Goal: Task Accomplishment & Management: Use online tool/utility

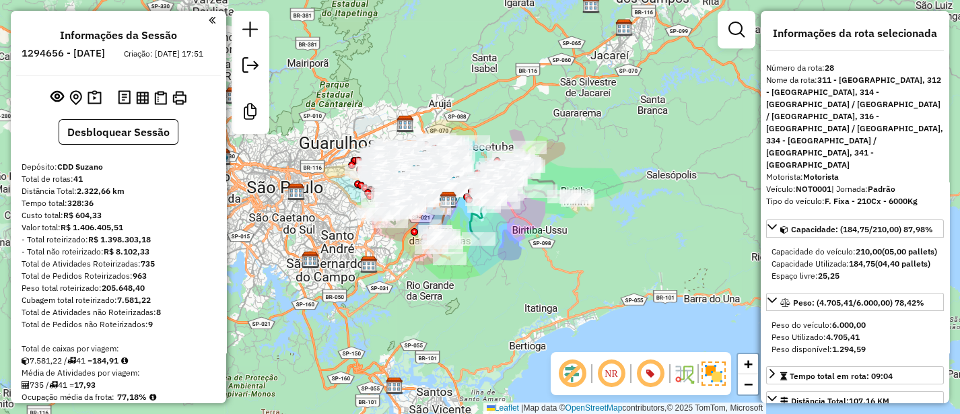
scroll to position [168, 0]
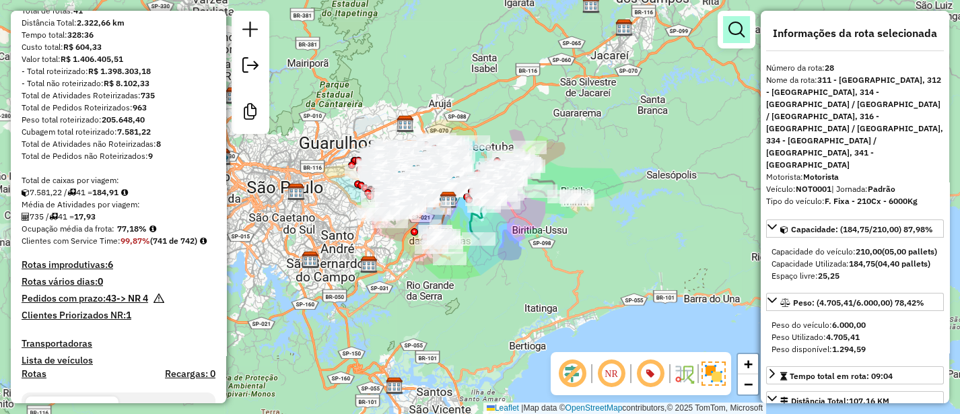
click at [729, 32] on em at bounding box center [736, 30] width 16 height 16
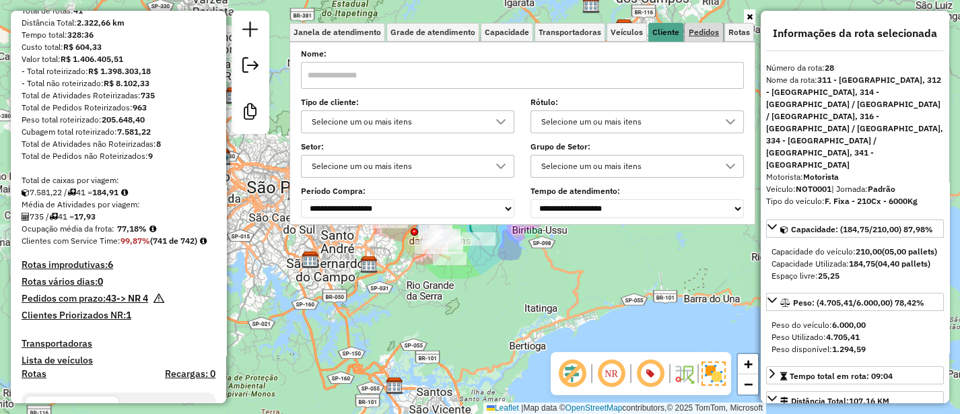
drag, startPoint x: 701, startPoint y: 35, endPoint x: 689, endPoint y: 40, distance: 13.9
click at [701, 35] on span "Pedidos" at bounding box center [704, 32] width 30 height 8
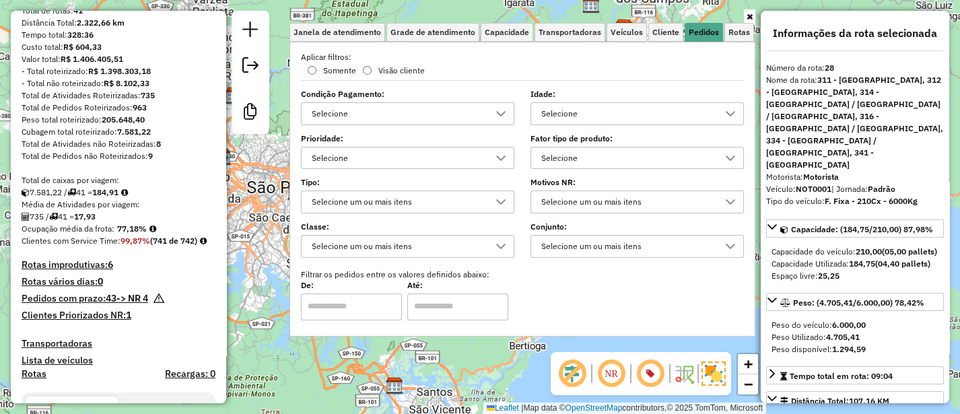
click at [577, 163] on div "Selecione" at bounding box center [626, 158] width 181 height 22
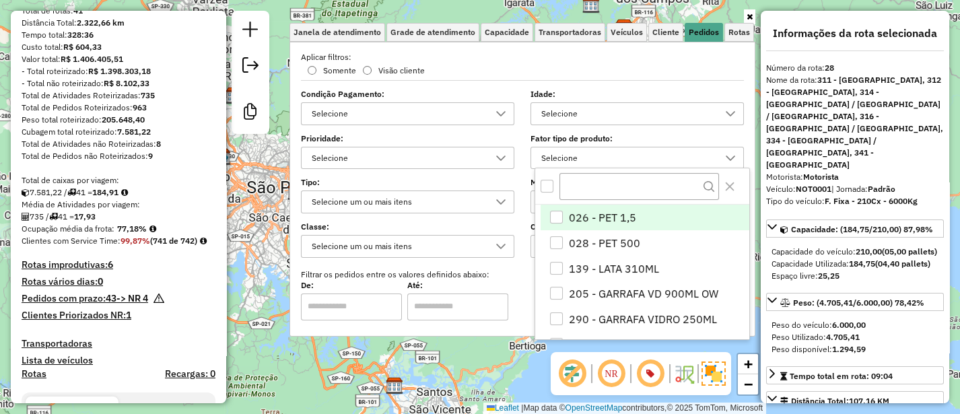
scroll to position [7, 46]
click at [584, 190] on input "text" at bounding box center [639, 186] width 160 height 27
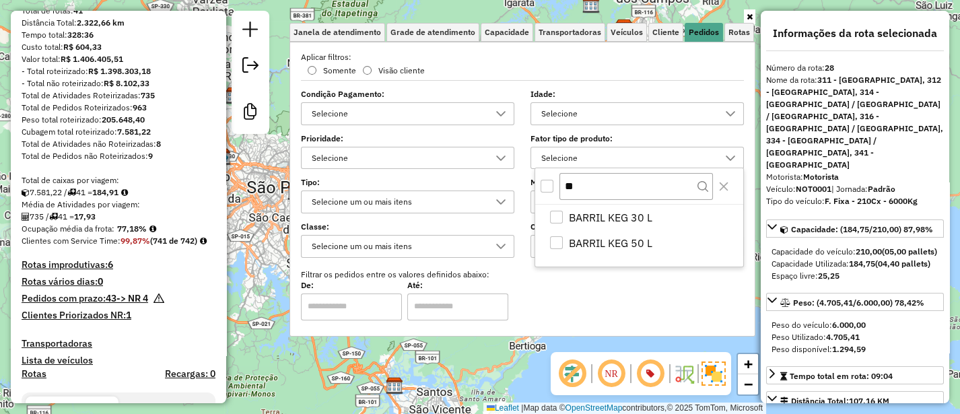
type input "**"
click at [540, 181] on div "All items unselected" at bounding box center [546, 186] width 13 height 13
click at [280, 275] on div "Limpar filtros Janela de atendimento Grade de atendimento Capacidade Transporta…" at bounding box center [480, 207] width 960 height 414
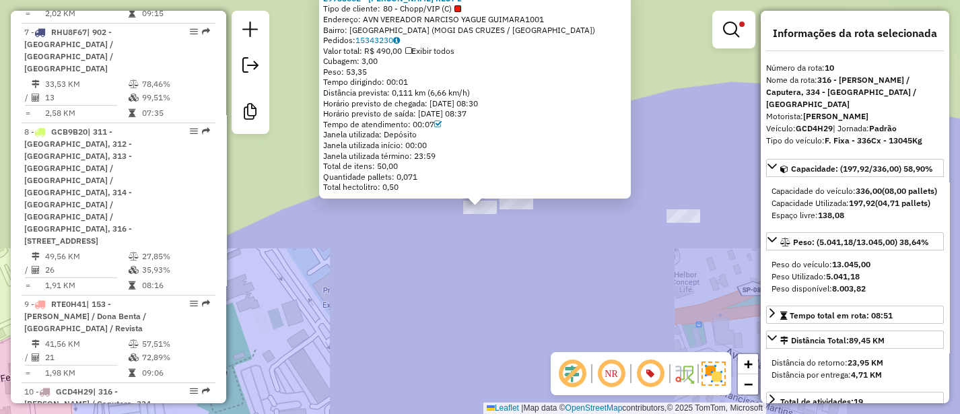
scroll to position [1401, 0]
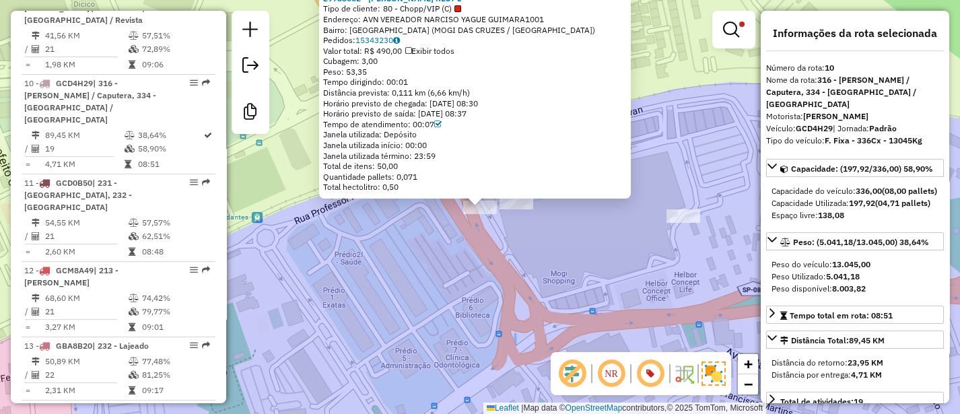
click at [465, 257] on div "29733002 - DRIGOBIO MOGI REST L Tipo de cliente: 80 - Chopp/VIP (C) Endereço: A…" at bounding box center [480, 207] width 960 height 414
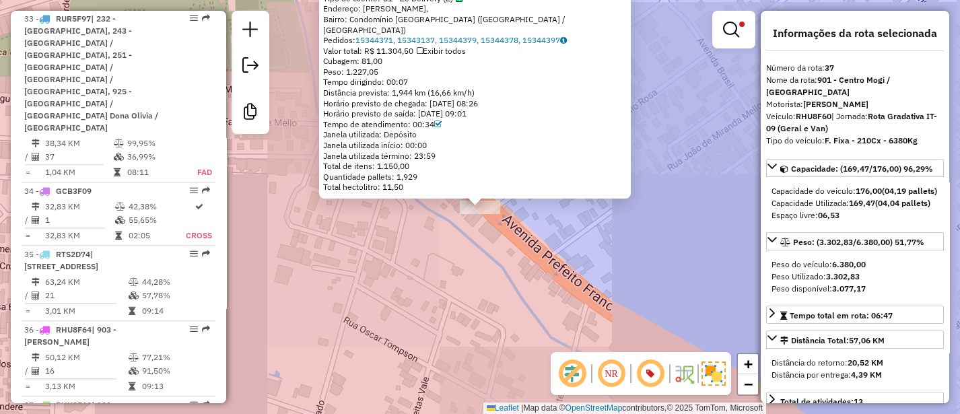
scroll to position [3806, 0]
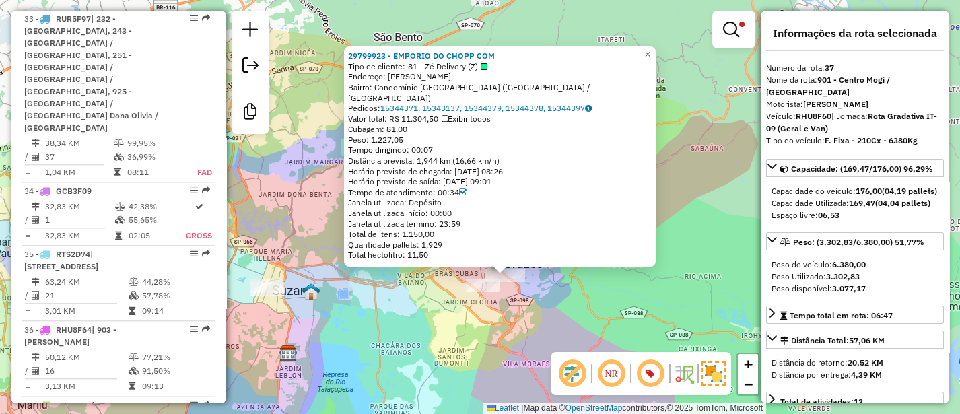
click at [515, 318] on div "29799923 - EMPORIO DO CHOPP COM Tipo de cliente: 81 - Zé Delivery (Z) Endereço:…" at bounding box center [480, 207] width 960 height 414
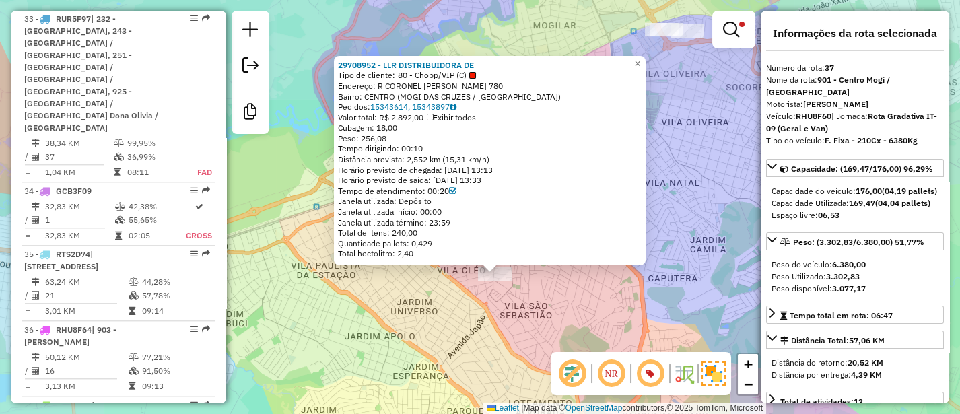
click at [477, 341] on div "29708952 - LLR DISTRIBUIDORA DE Tipo de cliente: 80 - Chopp/VIP (C) Endereço: R…" at bounding box center [480, 207] width 960 height 414
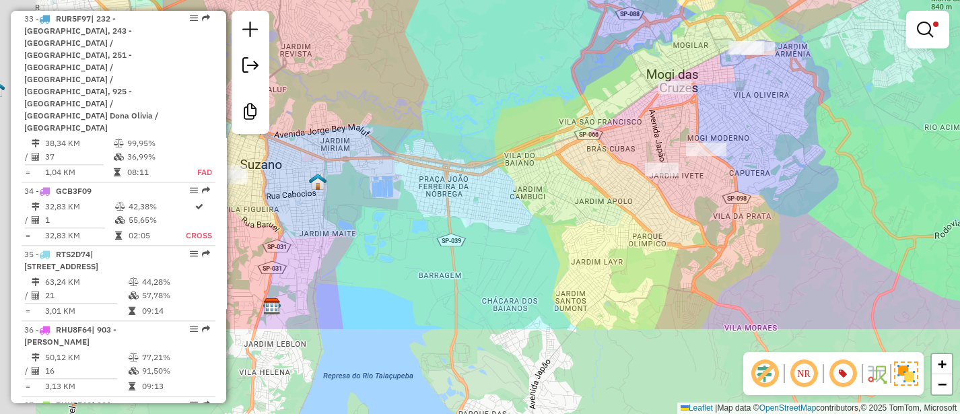
drag, startPoint x: 444, startPoint y: 374, endPoint x: 647, endPoint y: 237, distance: 244.9
click at [646, 239] on div "Limpar filtros Janela de atendimento Grade de atendimento Capacidade Transporta…" at bounding box center [480, 207] width 960 height 414
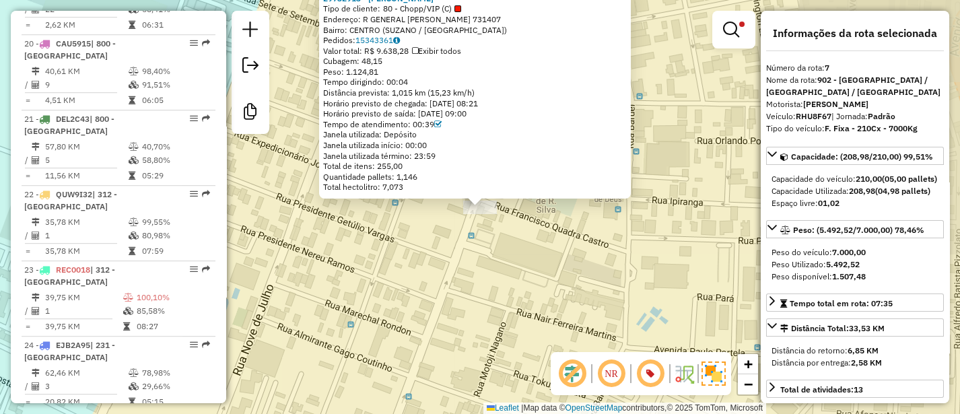
scroll to position [1090, 0]
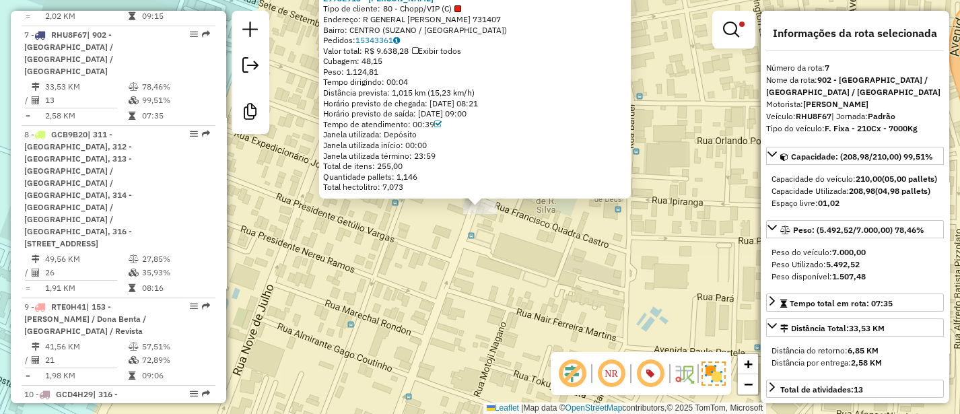
click at [513, 281] on div "29732913 - SILVIA REGINA MATHIA Tipo de cliente: 80 - Chopp/VIP (C) Endereço: R…" at bounding box center [480, 207] width 960 height 414
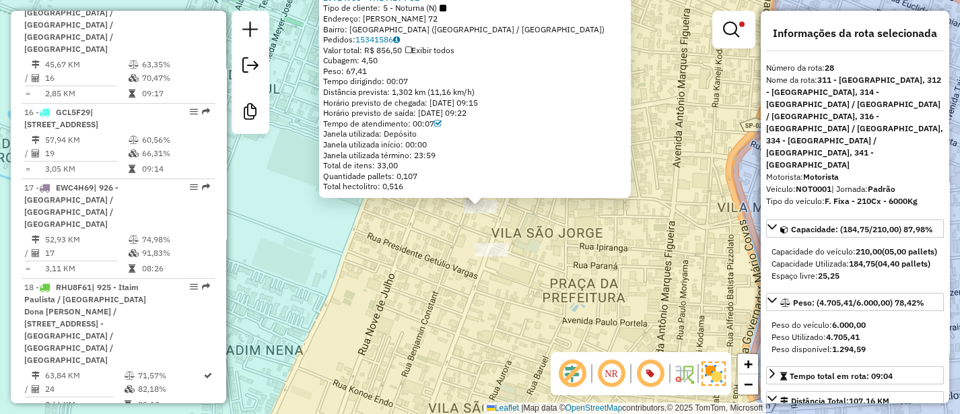
scroll to position [2900, 0]
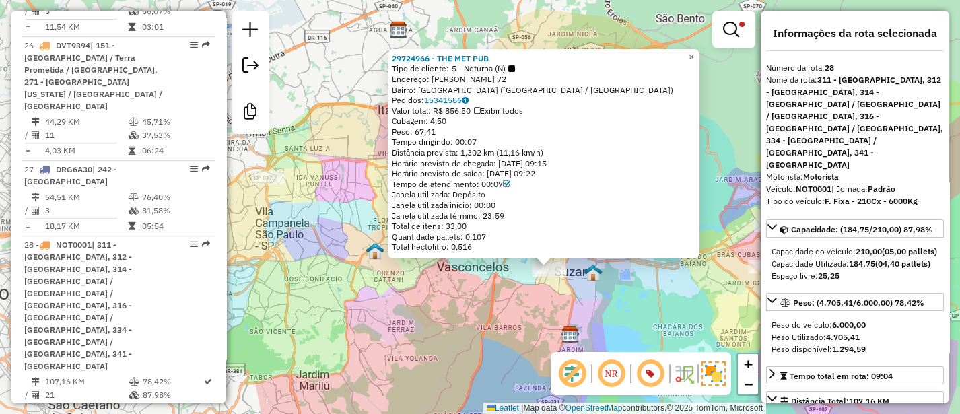
click at [528, 308] on div "29724966 - THE MET PUB Tipo de cliente: 5 - Noturna (N) Endereço: AUGUSTA APARE…" at bounding box center [480, 207] width 960 height 414
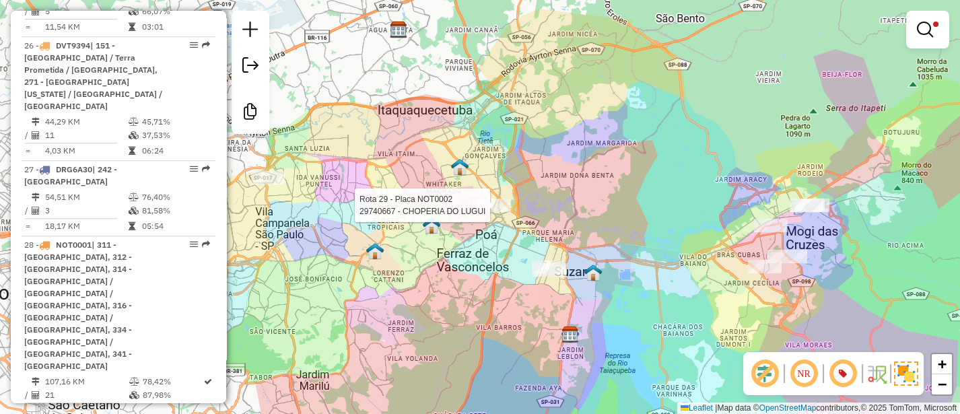
click at [493, 195] on div "Rota 29 - Placa NOT0002 29740667 - CHOPERIA DO LUGUI Limpar filtros Janela de a…" at bounding box center [480, 207] width 960 height 414
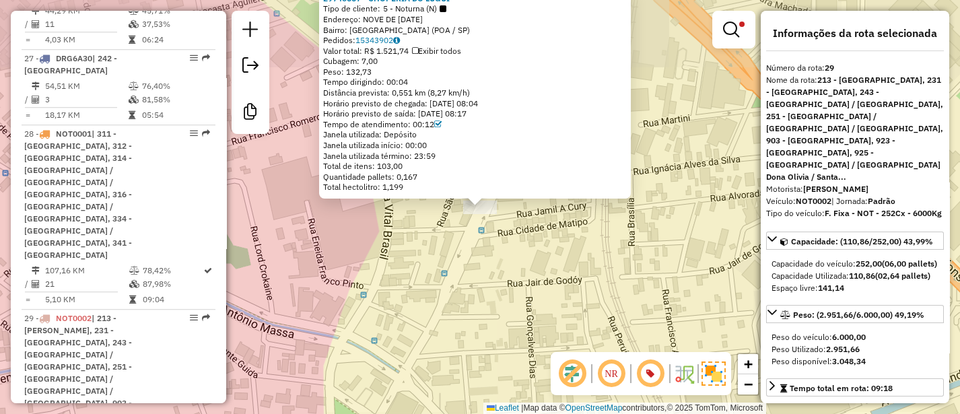
scroll to position [3023, 0]
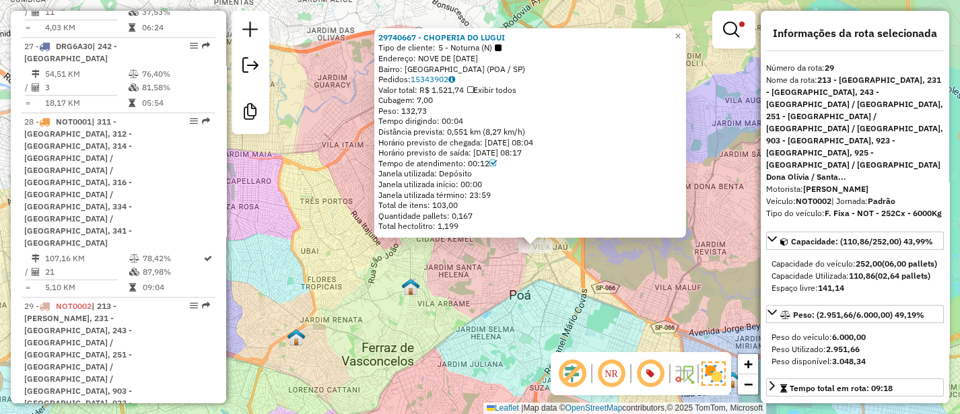
click at [525, 295] on div "29740667 - CHOPERIA DO LUGUI Tipo de cliente: 5 - Noturna (N) Endereço: NOVE DE…" at bounding box center [480, 207] width 960 height 414
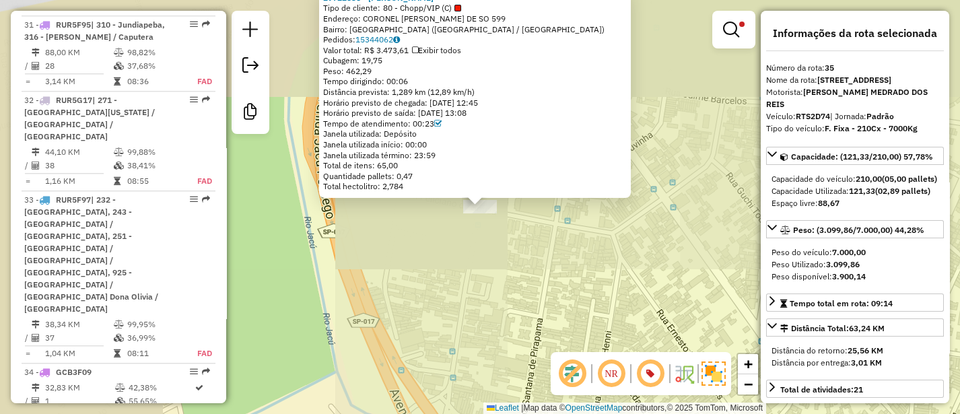
scroll to position [3655, 0]
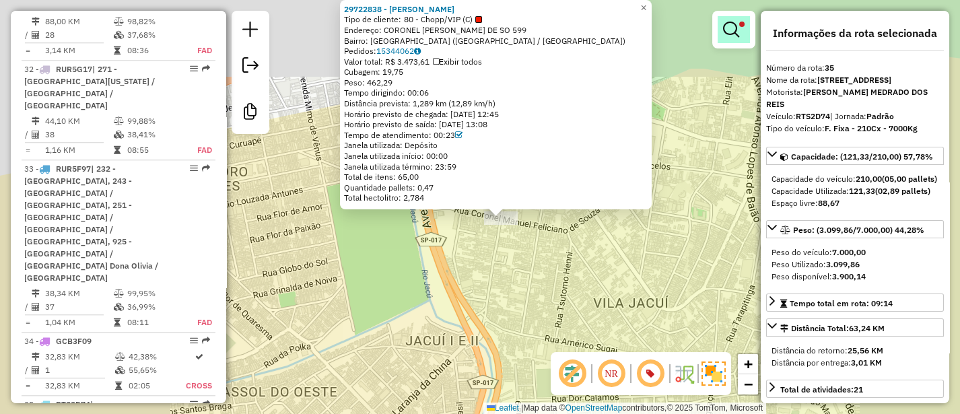
click at [723, 32] on em at bounding box center [731, 30] width 16 height 16
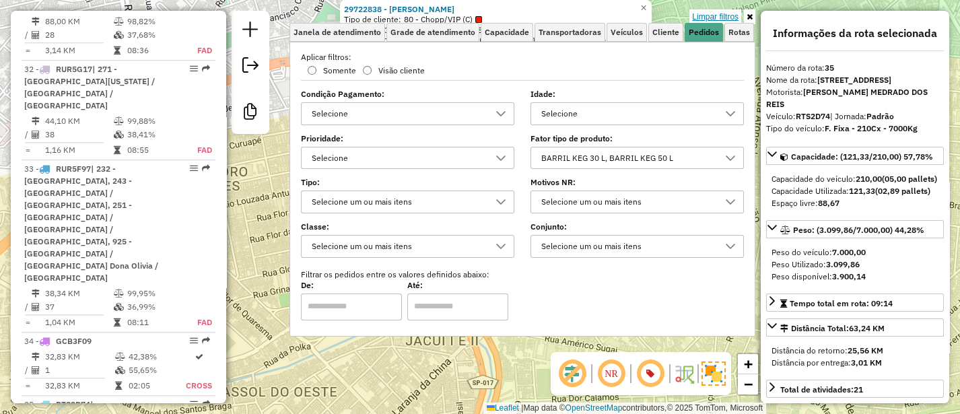
click at [722, 22] on link "Limpar filtros" at bounding box center [715, 16] width 52 height 15
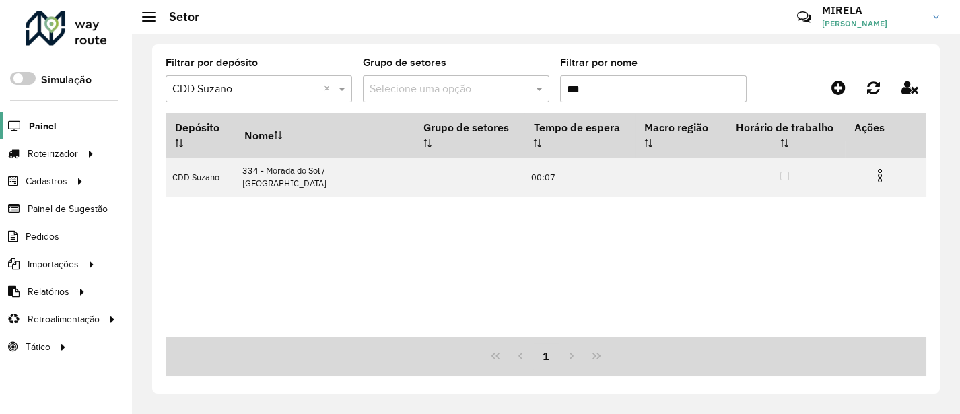
click at [50, 128] on span "Painel" at bounding box center [43, 126] width 28 height 14
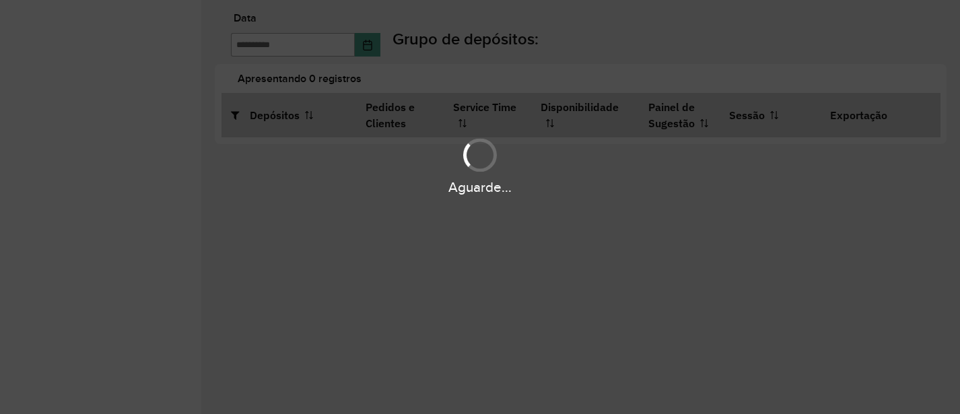
type input "**********"
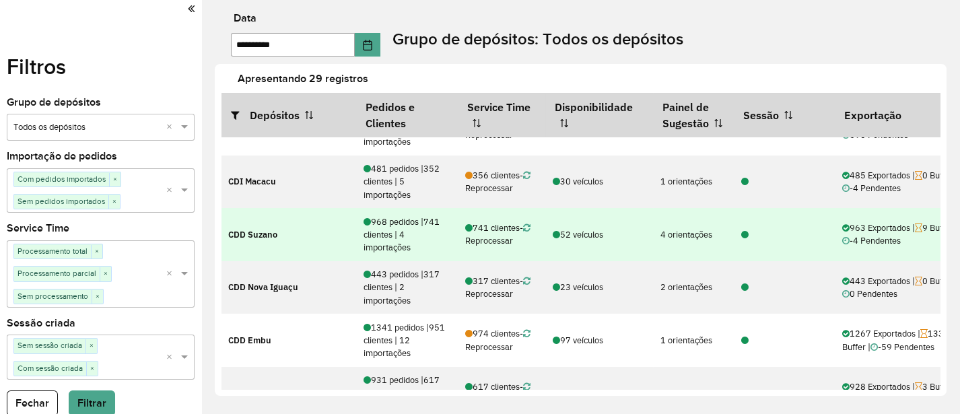
scroll to position [374, 0]
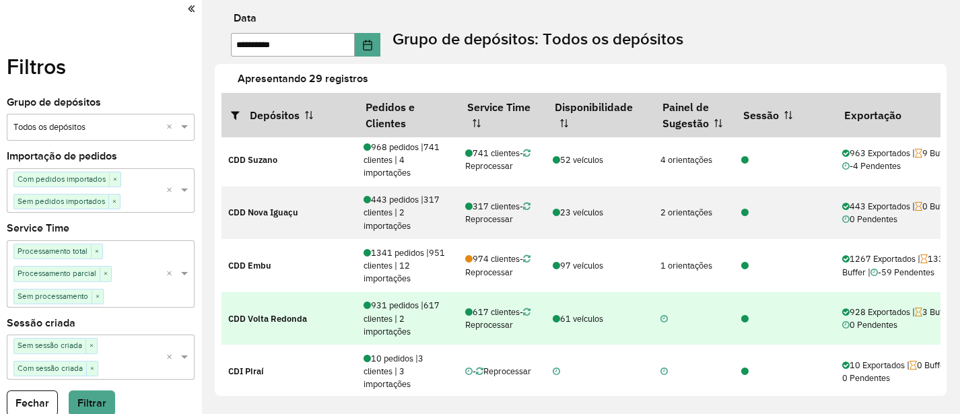
click at [741, 316] on icon at bounding box center [744, 319] width 7 height 9
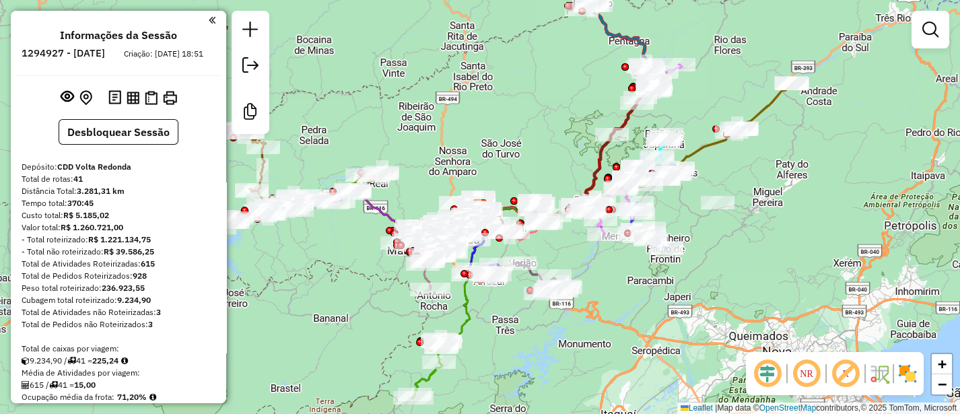
click at [766, 380] on em at bounding box center [767, 373] width 32 height 32
click at [839, 376] on em at bounding box center [845, 373] width 32 height 32
click at [909, 374] on img at bounding box center [908, 374] width 22 height 22
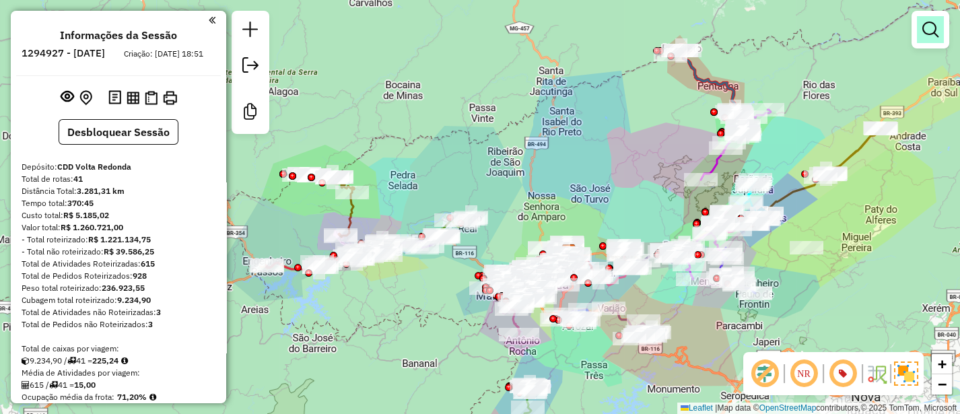
click at [925, 30] on em at bounding box center [930, 30] width 16 height 16
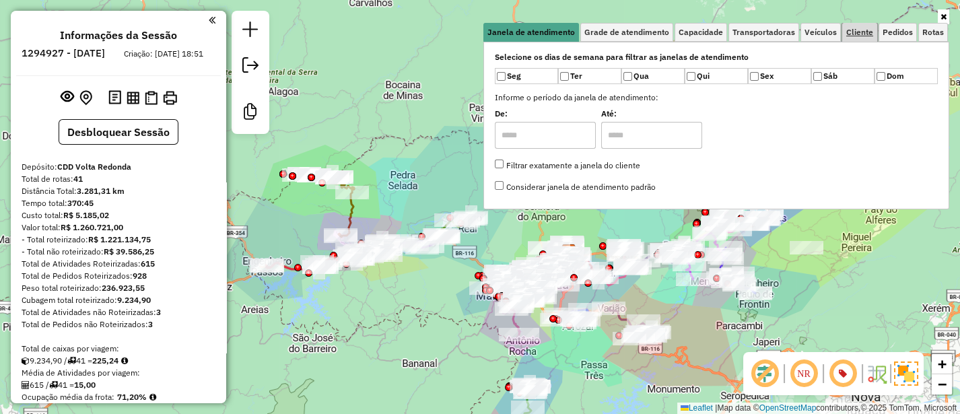
click at [855, 35] on span "Cliente" at bounding box center [859, 32] width 27 height 8
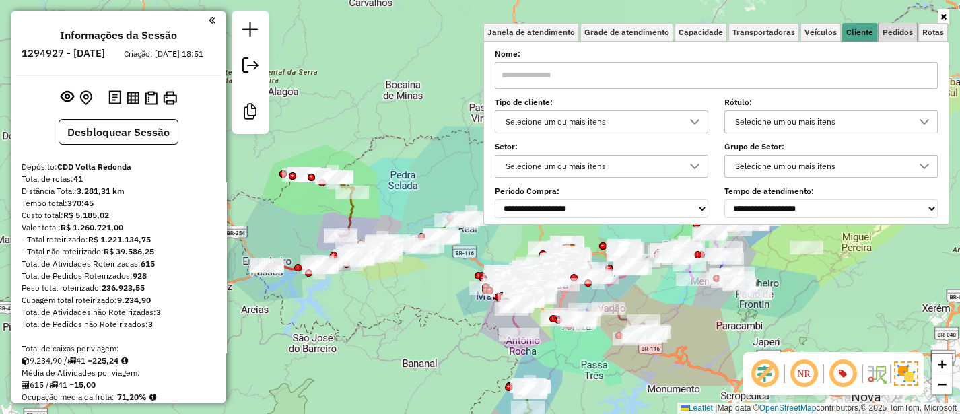
click at [899, 30] on span "Pedidos" at bounding box center [897, 32] width 30 height 8
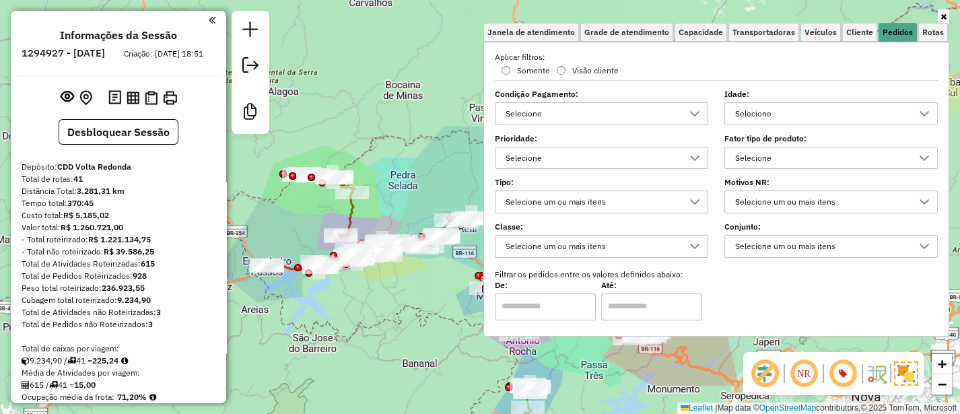
click at [752, 151] on div "Selecione" at bounding box center [820, 158] width 181 height 22
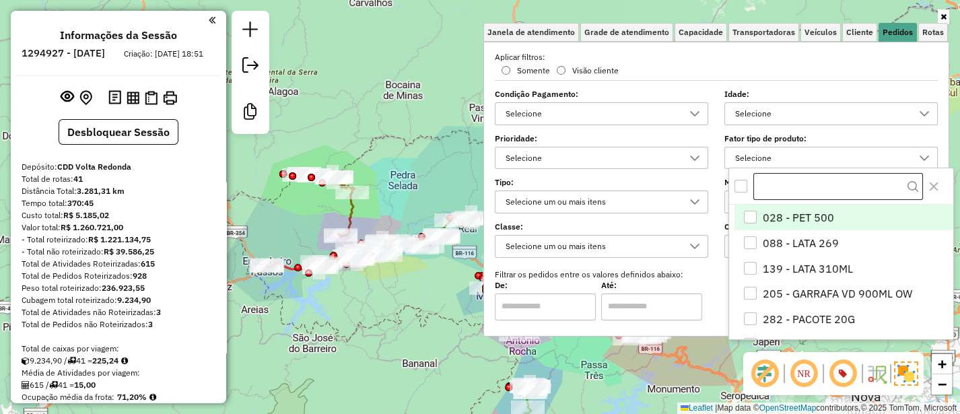
scroll to position [7, 46]
click at [764, 188] on input "text" at bounding box center [838, 186] width 170 height 27
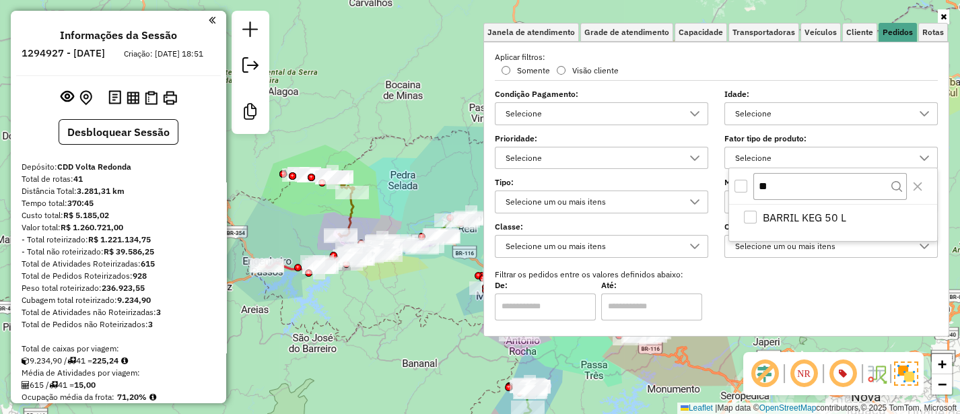
type input "**"
click at [736, 185] on div "All items unselected" at bounding box center [740, 186] width 13 height 13
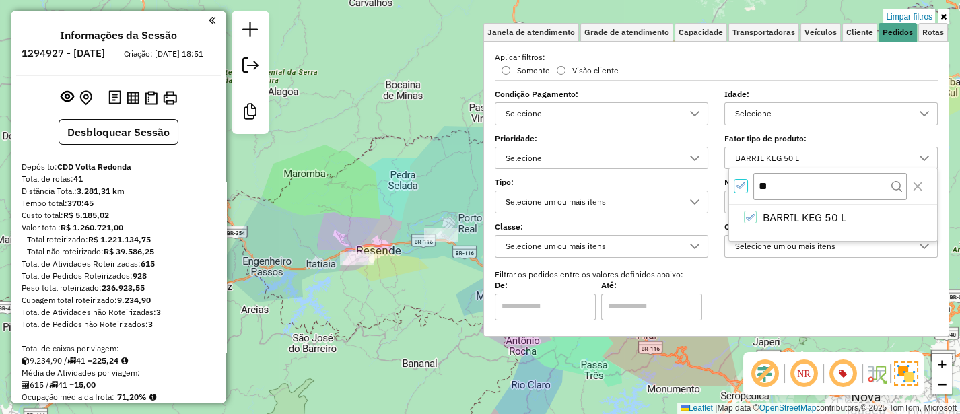
click at [409, 140] on div "Limpar filtros Janela de atendimento Grade de atendimento Capacidade Transporta…" at bounding box center [480, 207] width 960 height 414
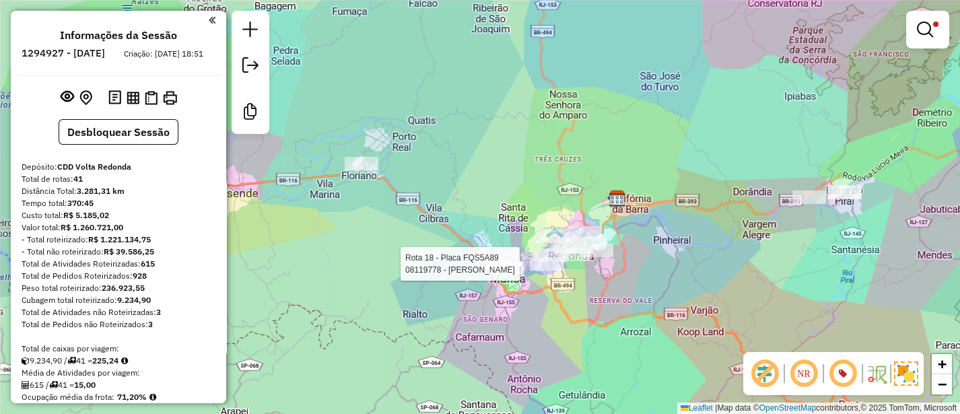
select select "**********"
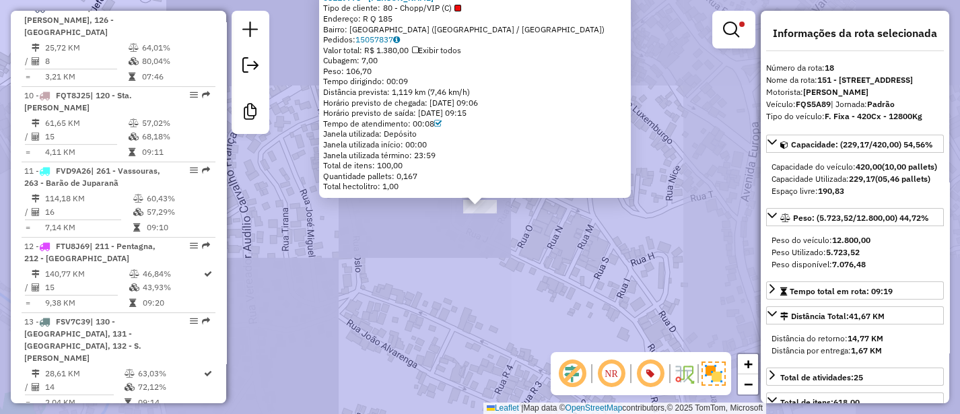
scroll to position [1823, 0]
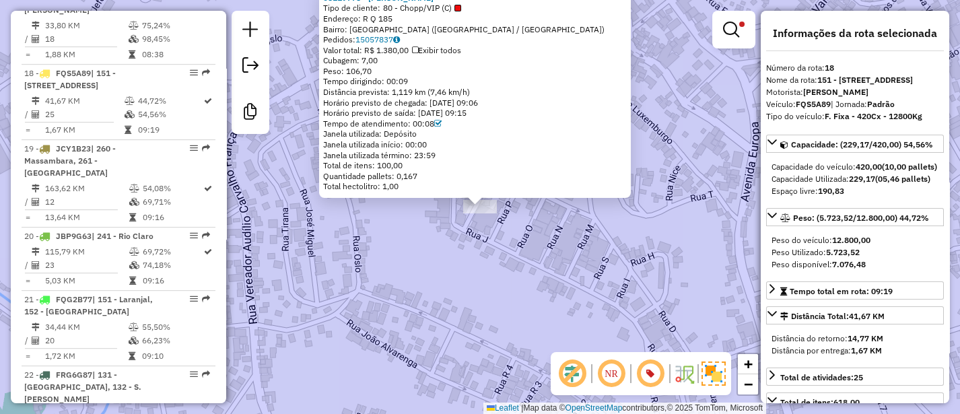
click at [525, 284] on div "08119778 - MARCELO A DA SILVA B Tipo de cliente: 80 - Chopp/VIP (C) Endereço: R…" at bounding box center [480, 207] width 960 height 414
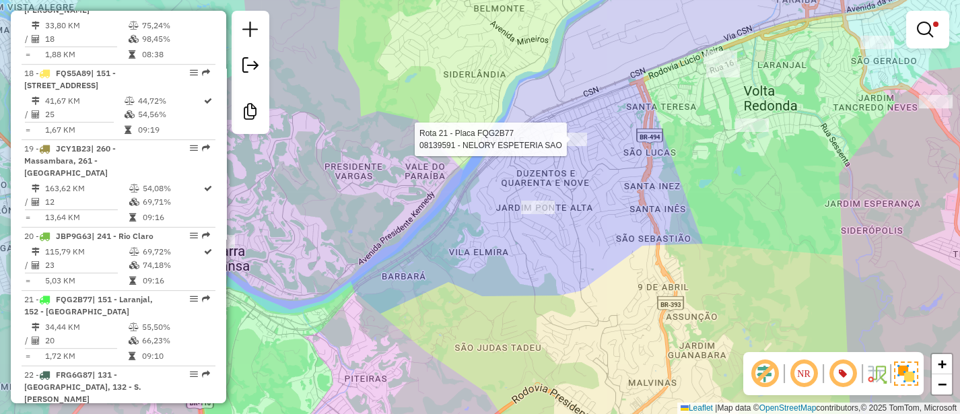
select select "**********"
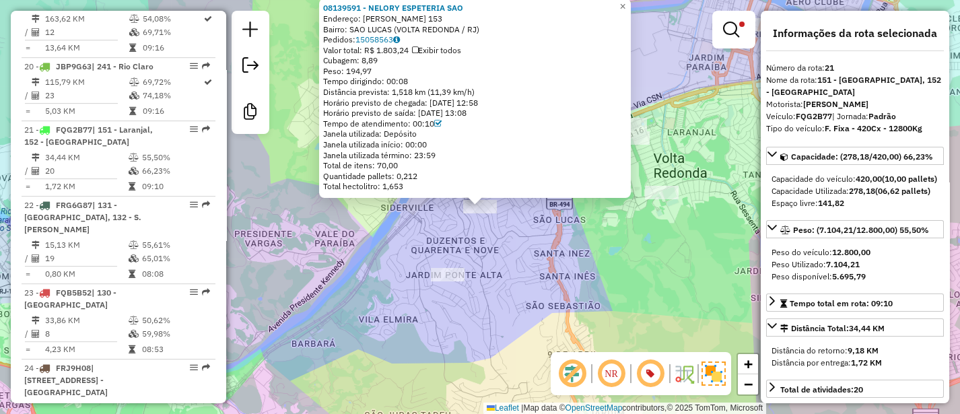
scroll to position [2050, 0]
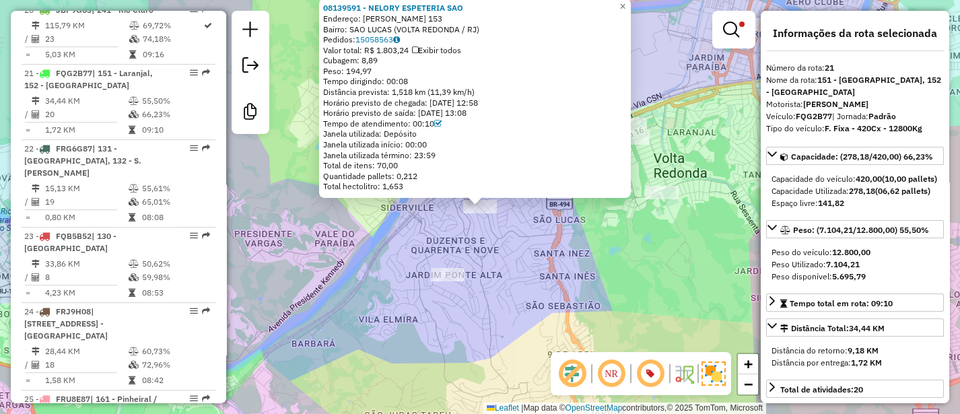
click at [582, 249] on div "08139591 - NELORY ESPETERIA SAO Endereço: Fernando Tedesco 153 Bairro: SAO LUCA…" at bounding box center [480, 207] width 960 height 414
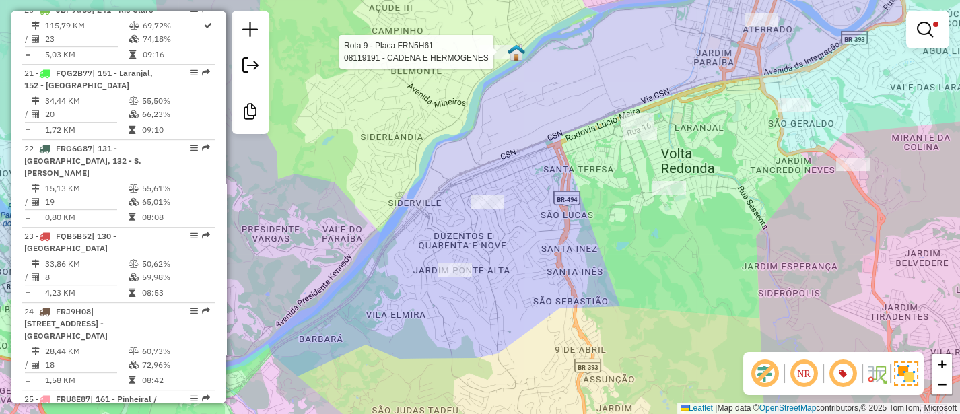
select select "**********"
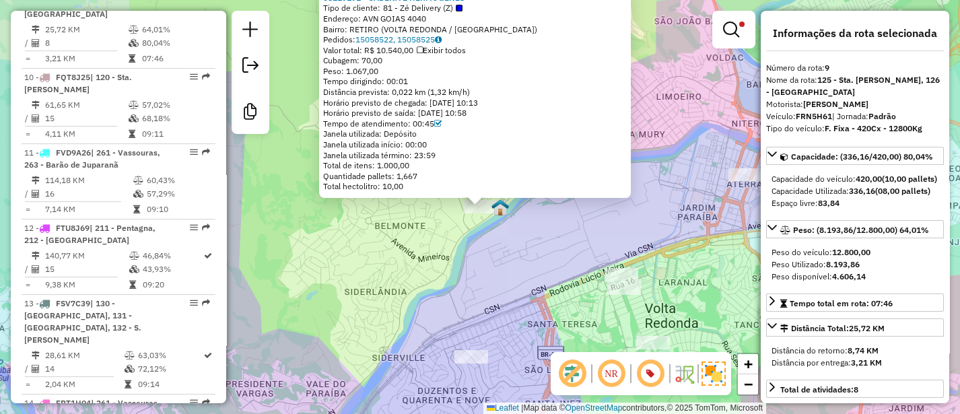
scroll to position [1159, 0]
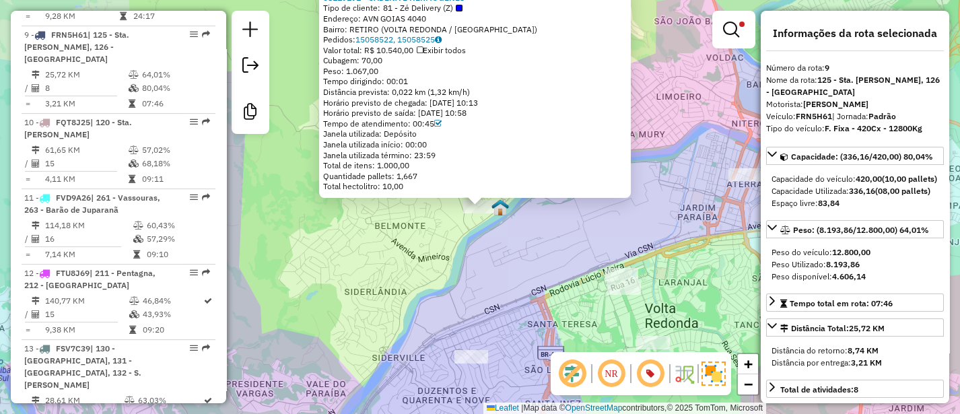
click at [519, 271] on div "08119191 - CADENA E HERMOGENES Tipo de cliente: 81 - Zé Delivery (Z) Endereço: …" at bounding box center [480, 207] width 960 height 414
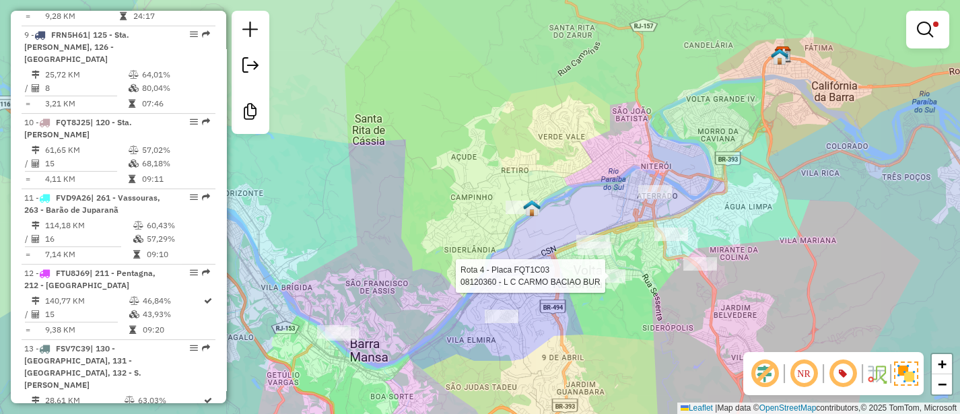
select select "**********"
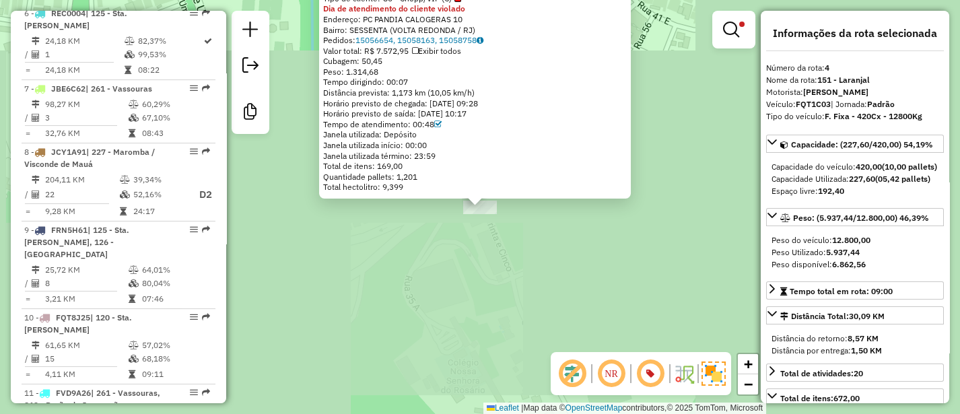
scroll to position [805, 0]
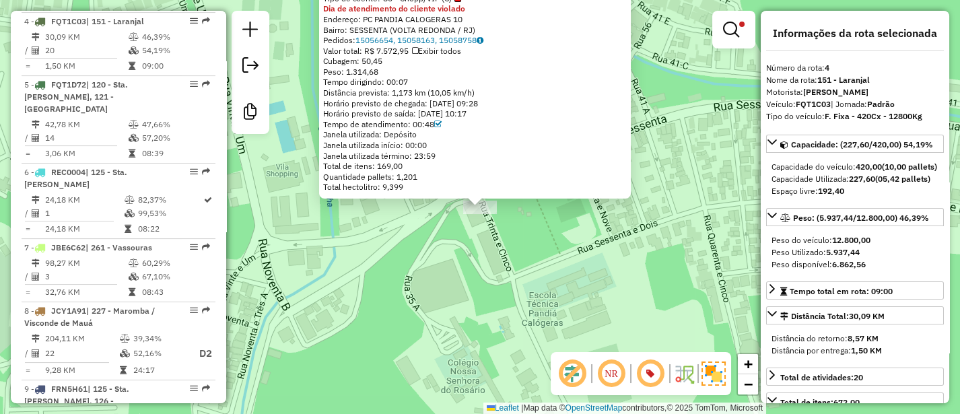
click at [596, 265] on div "08120360 - L C CARMO BACIAO BUR Tipo de cliente: 80 - Chopp/VIP (C) Dia de aten…" at bounding box center [480, 207] width 960 height 414
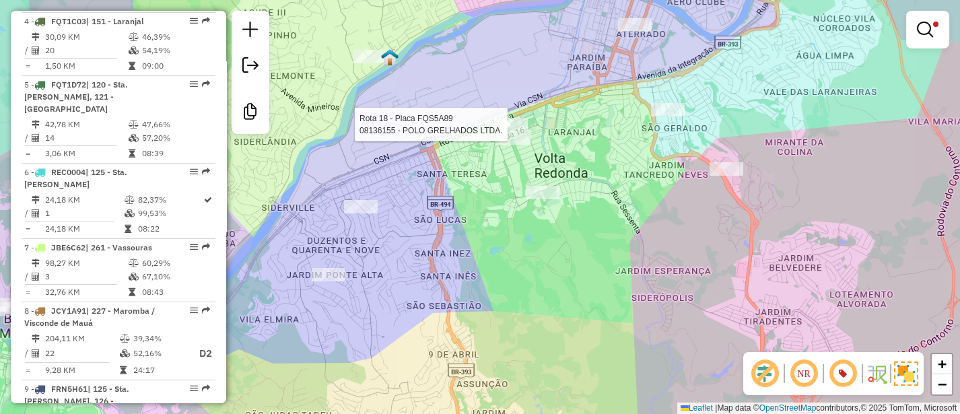
select select "**********"
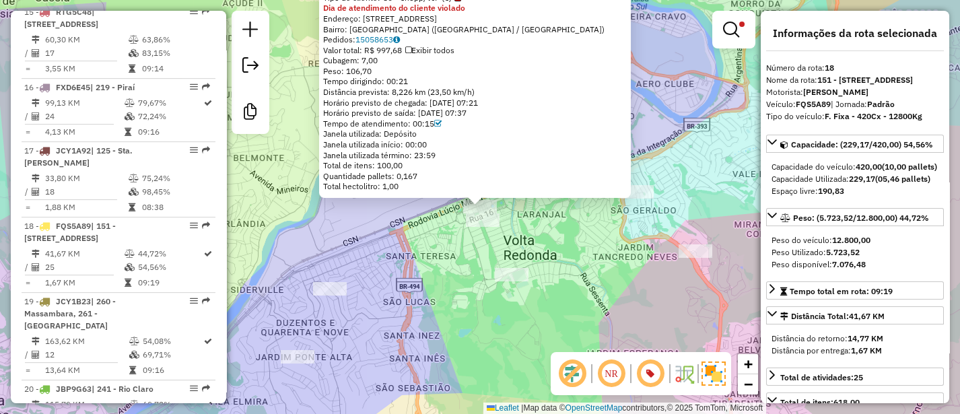
scroll to position [1823, 0]
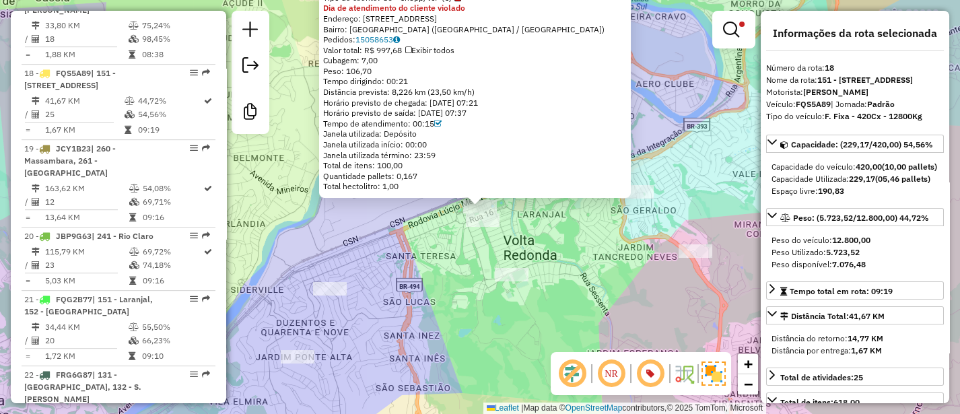
click at [570, 277] on div "08136155 - POLO GRELHADOS LTDA. Tipo de cliente: 80 - Chopp/VIP (C) Dia de aten…" at bounding box center [480, 207] width 960 height 414
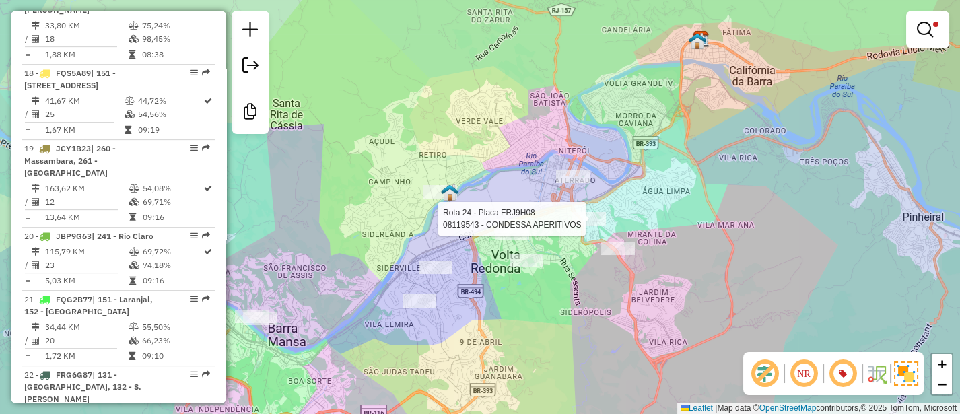
select select "**********"
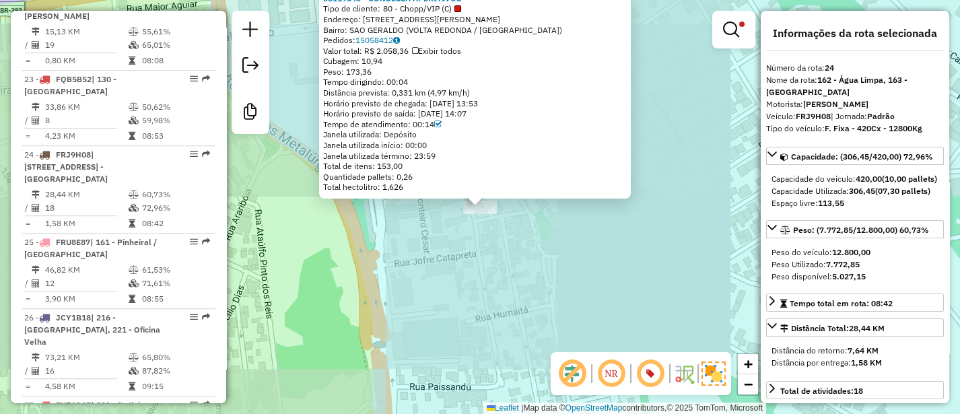
scroll to position [2275, 0]
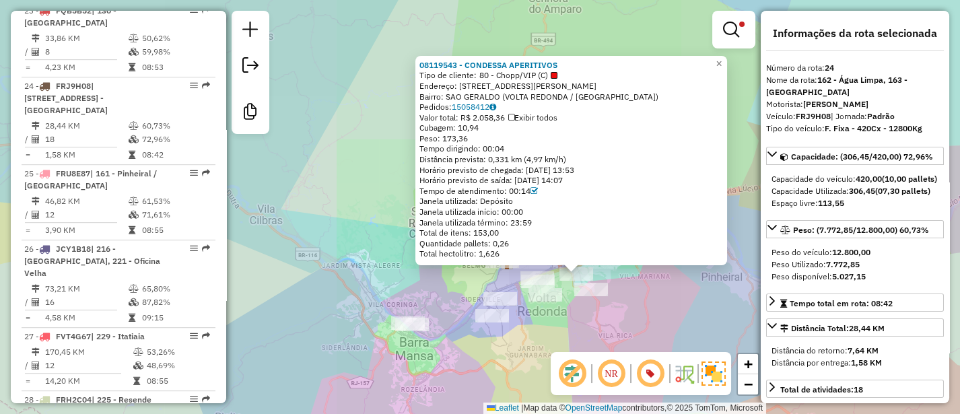
click at [590, 320] on div "08119543 - CONDESSA APERITIVOS Tipo de cliente: 80 - Chopp/VIP (C) Endereço: R …" at bounding box center [480, 207] width 960 height 414
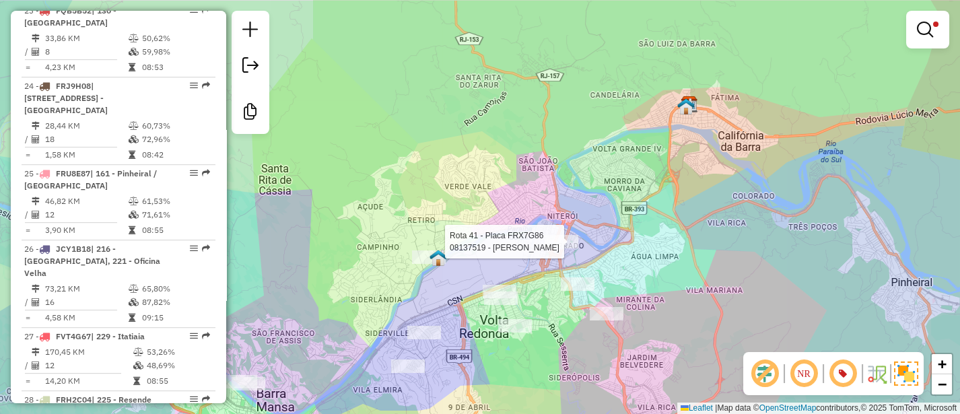
select select "**********"
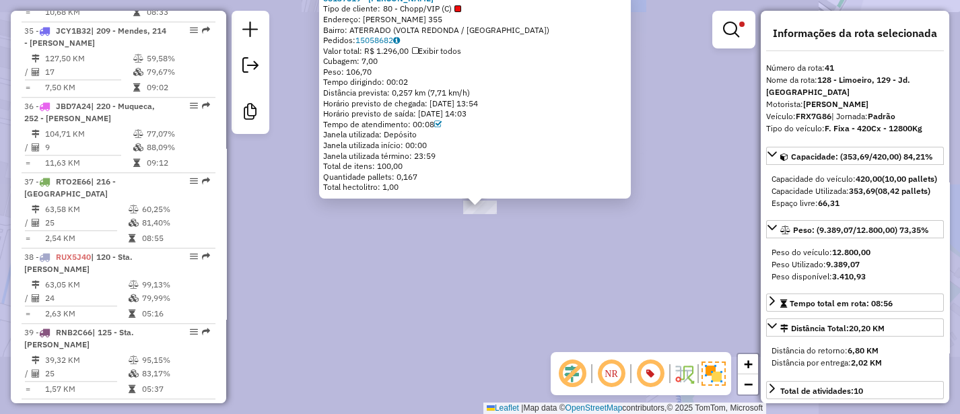
scroll to position [3384, 0]
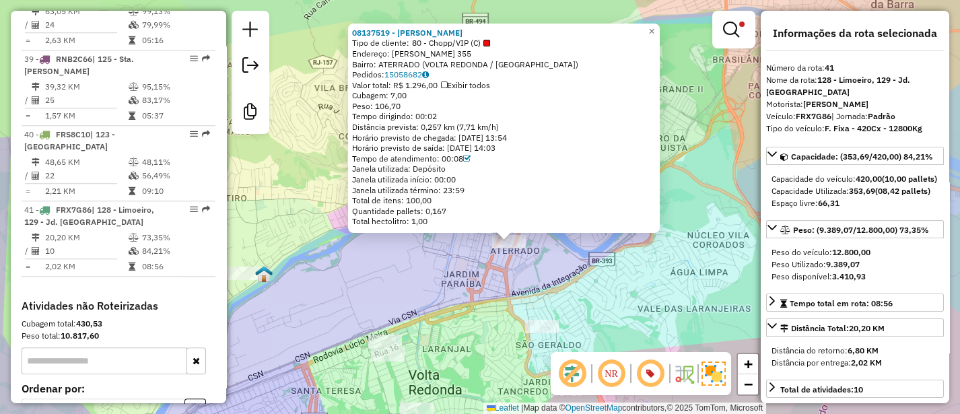
click at [540, 295] on div "08137519 - RAMON INACIO Tipo de cliente: 80 - Chopp/VIP (C) Endereço: OSCAR DE …" at bounding box center [480, 207] width 960 height 414
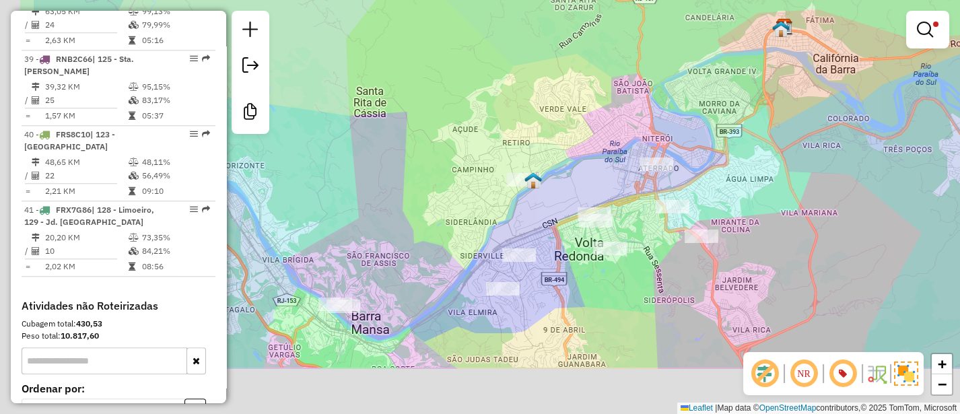
drag, startPoint x: 515, startPoint y: 286, endPoint x: 641, endPoint y: 198, distance: 154.2
click at [647, 197] on div "Limpar filtros Janela de atendimento Grade de atendimento Capacidade Transporta…" at bounding box center [480, 207] width 960 height 414
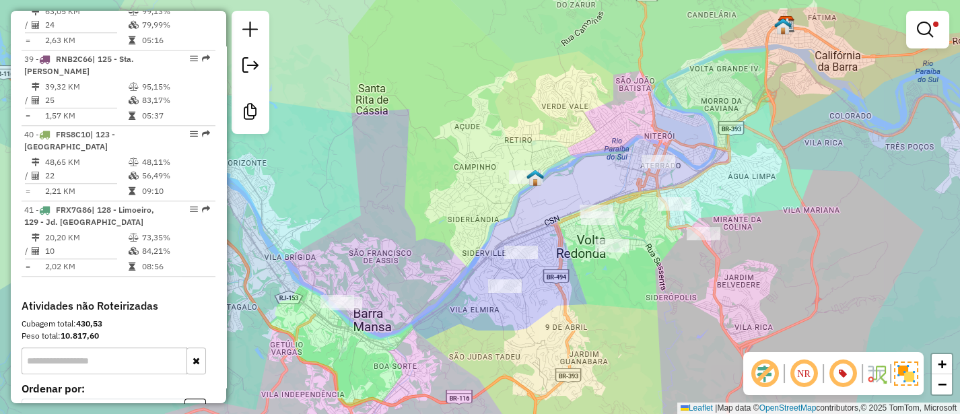
click at [505, 174] on div "Limpar filtros Janela de atendimento Grade de atendimento Capacidade Transporta…" at bounding box center [480, 207] width 960 height 414
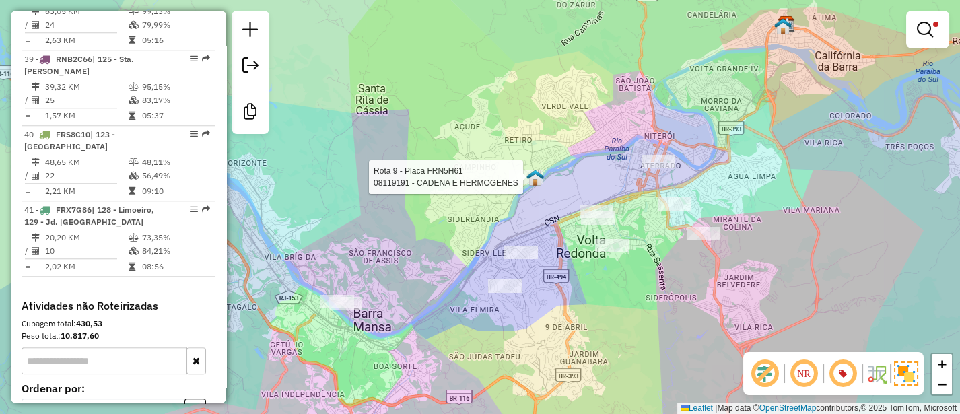
select select "**********"
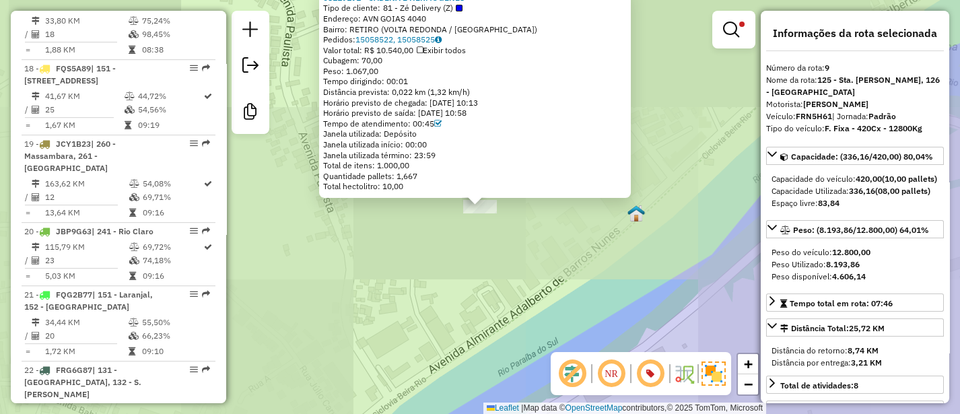
scroll to position [1159, 0]
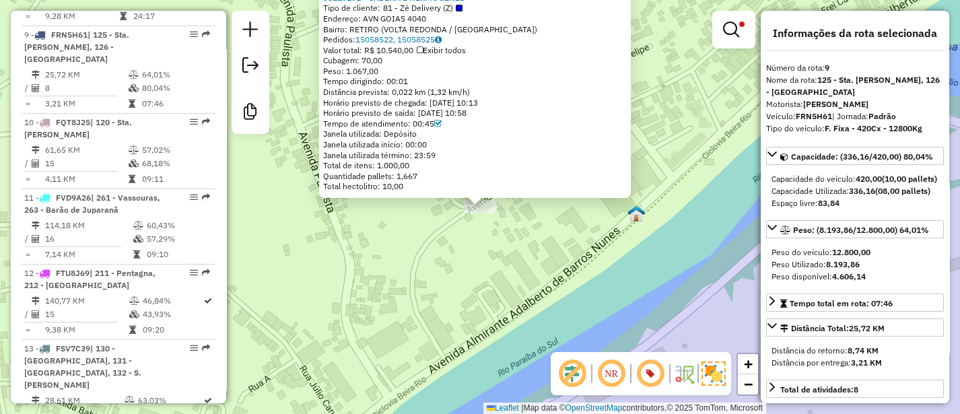
drag, startPoint x: 489, startPoint y: 280, endPoint x: 555, endPoint y: 218, distance: 91.0
click at [489, 279] on div "08119191 - CADENA E HERMOGENES Tipo de cliente: 81 - Zé Delivery (Z) Endereço: …" at bounding box center [480, 207] width 960 height 414
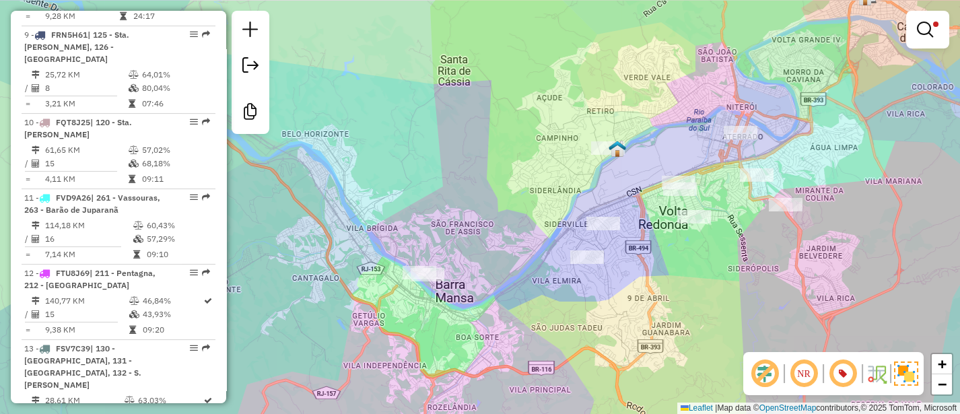
drag, startPoint x: 537, startPoint y: 316, endPoint x: 490, endPoint y: 270, distance: 66.2
click at [553, 271] on div "Limpar filtros Janela de atendimento Grade de atendimento Capacidade Transporta…" at bounding box center [480, 207] width 960 height 414
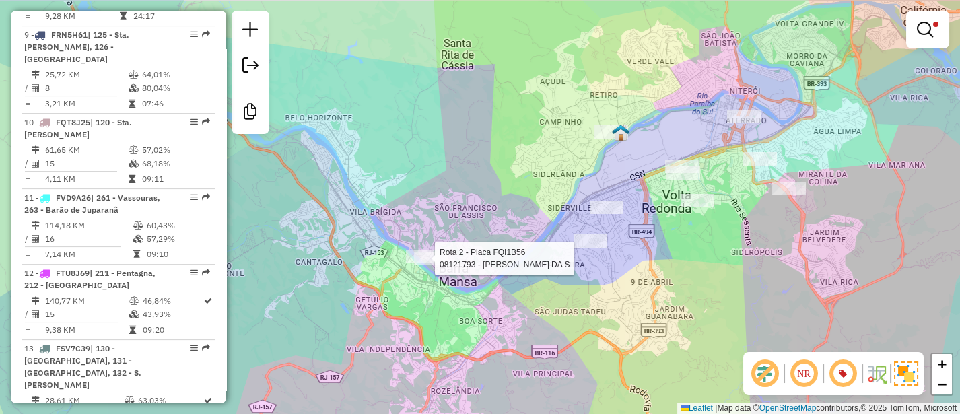
select select "**********"
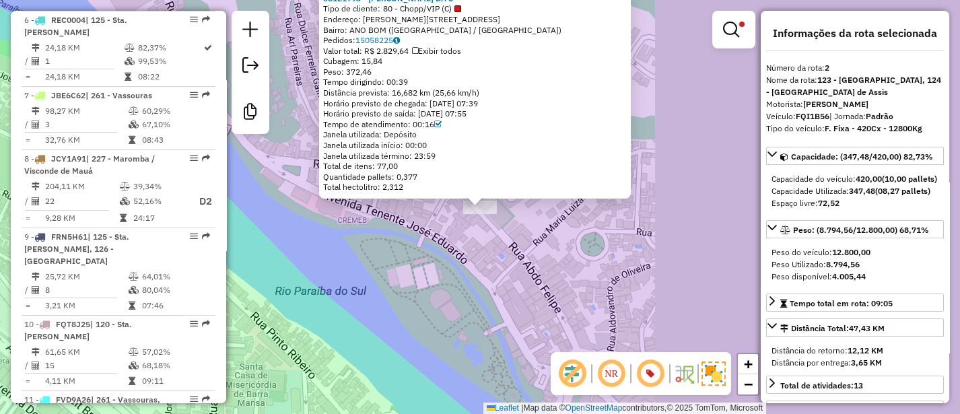
scroll to position [655, 0]
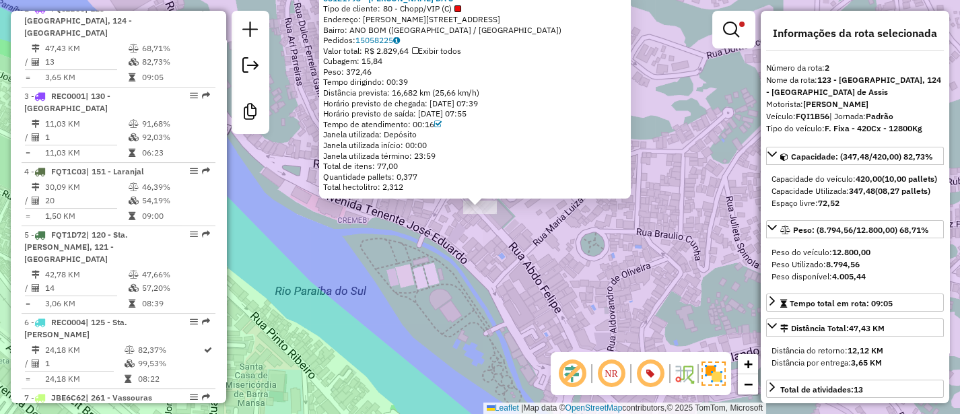
click at [523, 260] on div "08121793 - EDMILSON VIEIRA DA S Tipo de cliente: 80 - Chopp/VIP (C) Endereço: R…" at bounding box center [480, 207] width 960 height 414
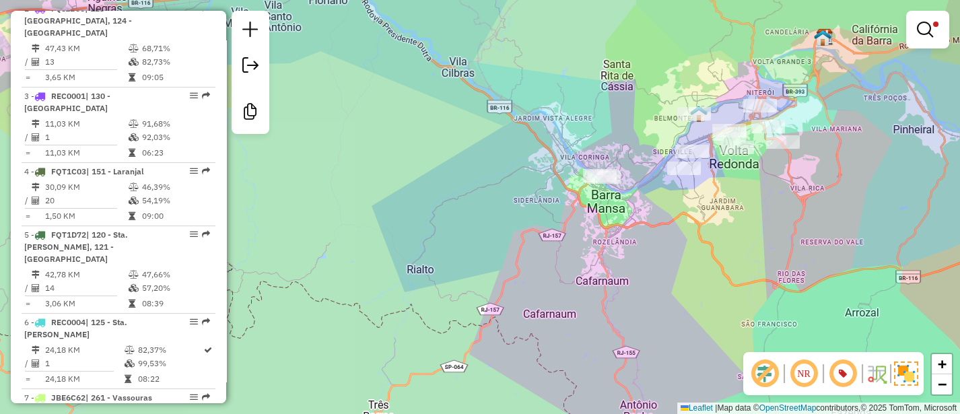
drag, startPoint x: 715, startPoint y: 222, endPoint x: 627, endPoint y: 262, distance: 96.7
click at [628, 262] on div "Limpar filtros Janela de atendimento Grade de atendimento Capacidade Transporta…" at bounding box center [480, 207] width 960 height 414
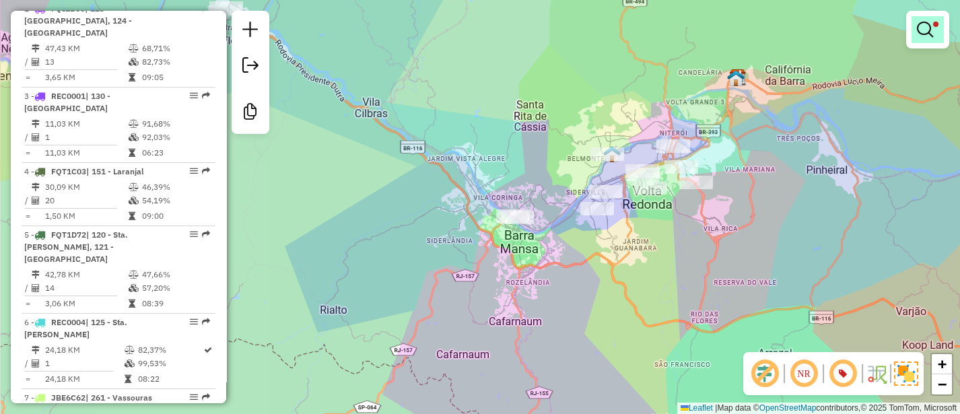
click at [921, 30] on em at bounding box center [925, 30] width 16 height 16
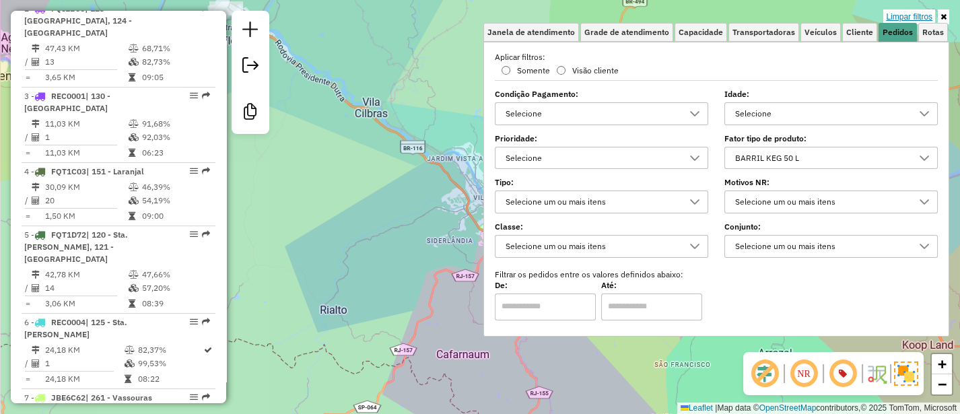
click at [887, 12] on link "Limpar filtros" at bounding box center [909, 16] width 52 height 15
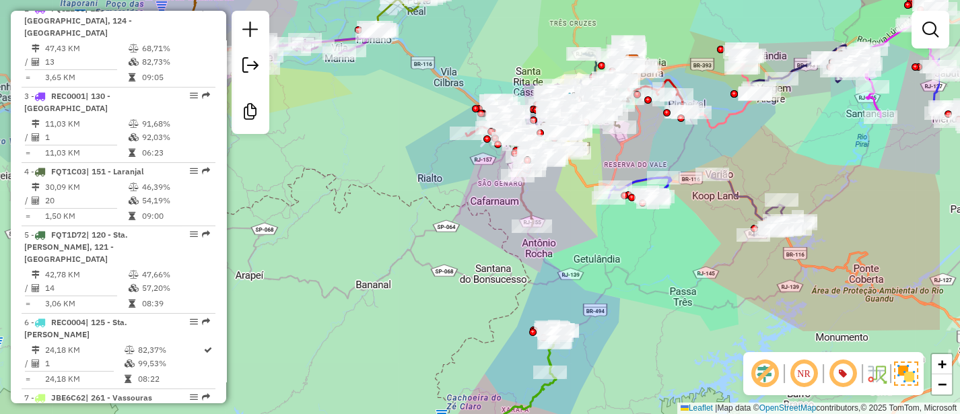
drag, startPoint x: 795, startPoint y: 182, endPoint x: 697, endPoint y: 171, distance: 98.2
click at [688, 142] on div "Janela de atendimento Grade de atendimento Capacidade Transportadoras Veículos …" at bounding box center [480, 207] width 960 height 414
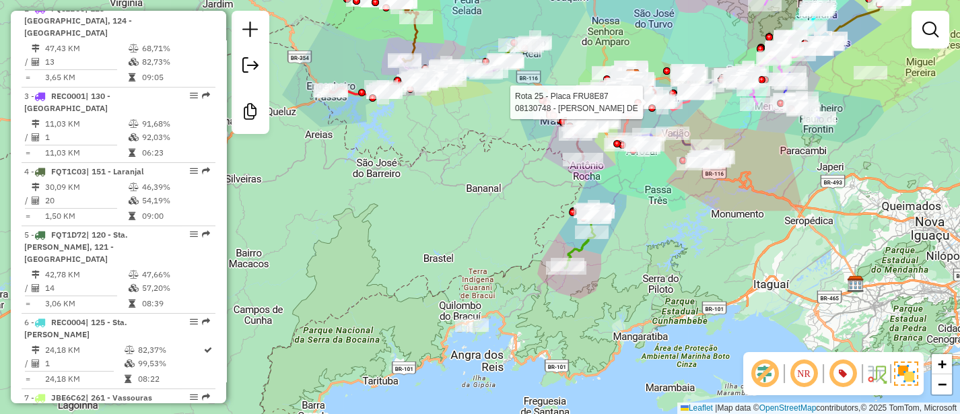
click at [687, 254] on div "Rota 25 - Placa FRU8E87 08130748 - LEONARDO PEREIRA DE Janela de atendimento Gr…" at bounding box center [480, 207] width 960 height 414
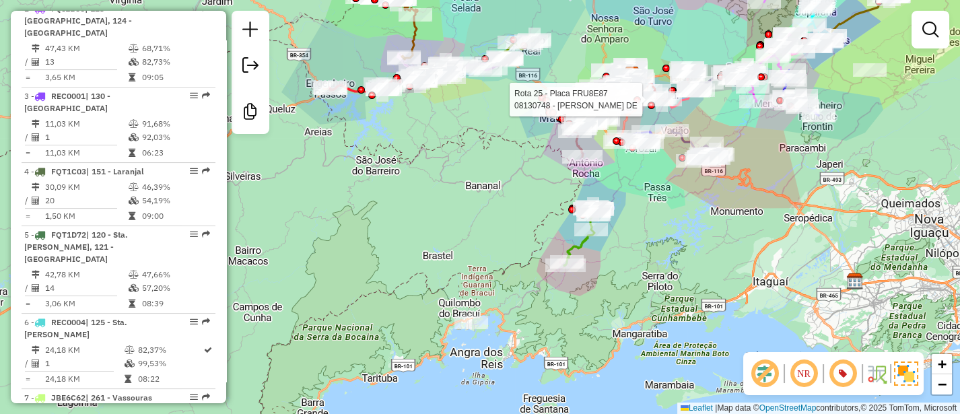
click at [579, 246] on icon at bounding box center [580, 236] width 33 height 59
select select "**********"
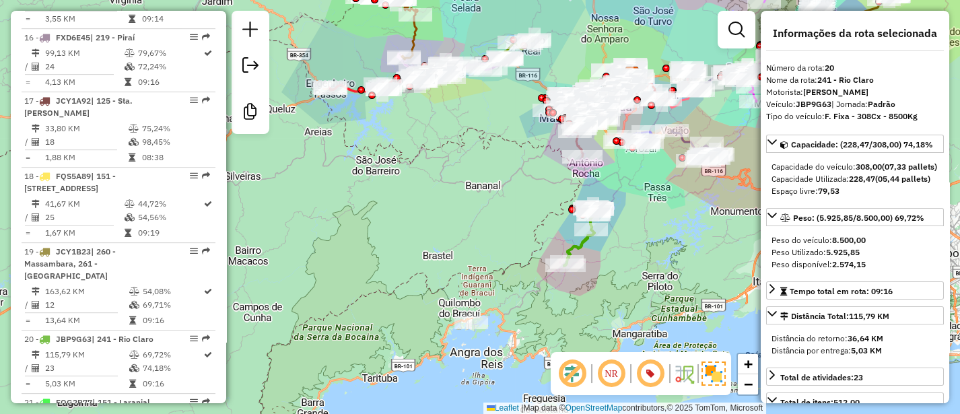
scroll to position [1986, 0]
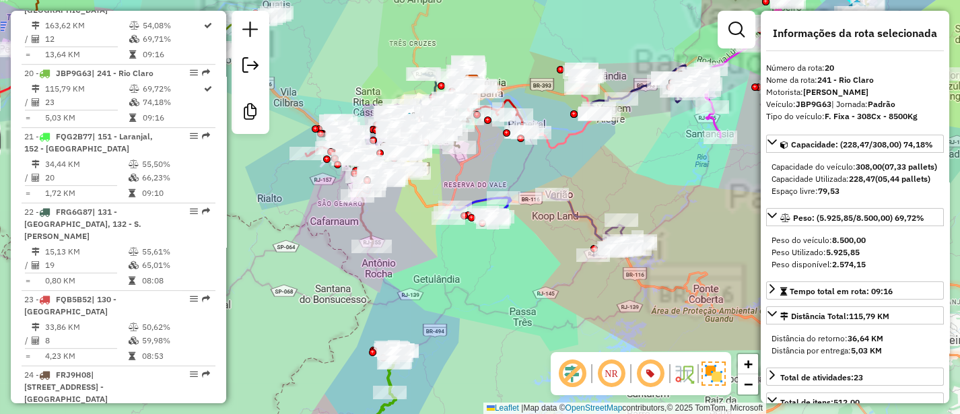
click at [576, 209] on icon at bounding box center [595, 226] width 89 height 63
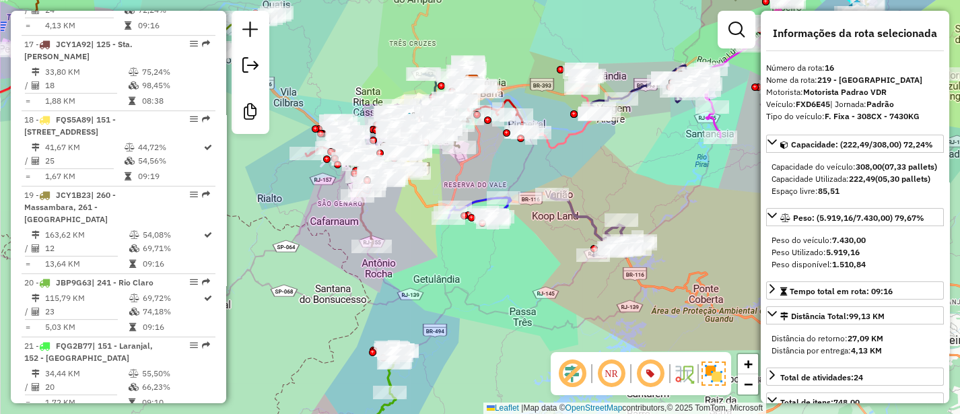
scroll to position [1686, 0]
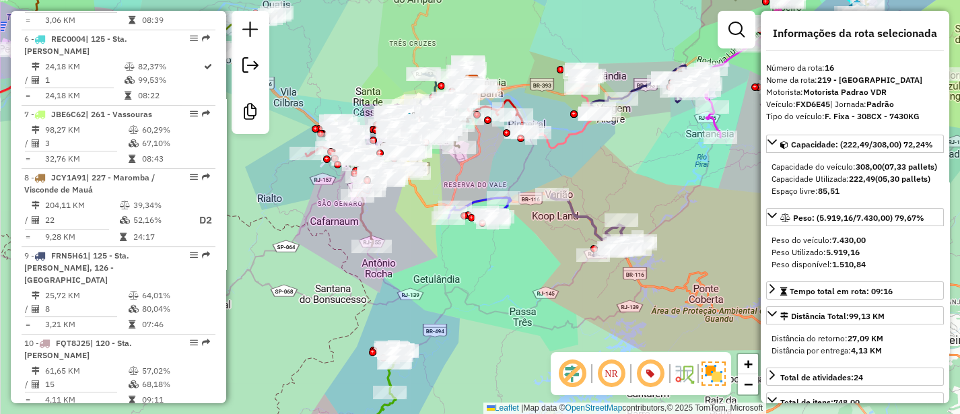
click at [475, 203] on icon at bounding box center [479, 209] width 63 height 25
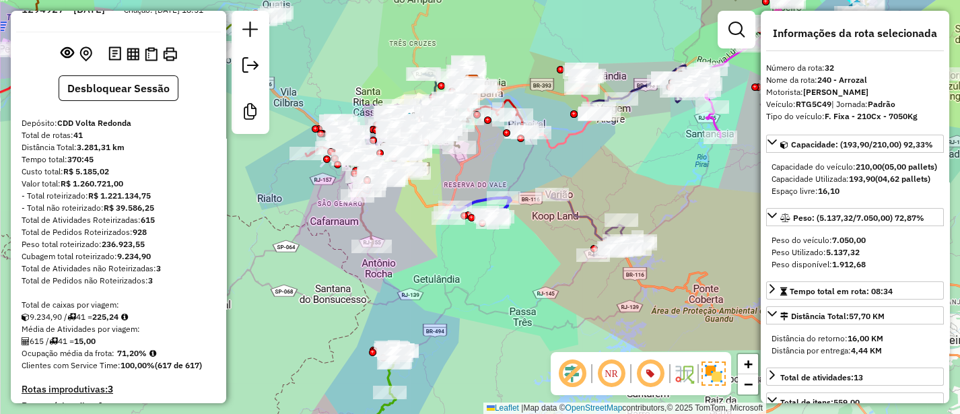
scroll to position [0, 0]
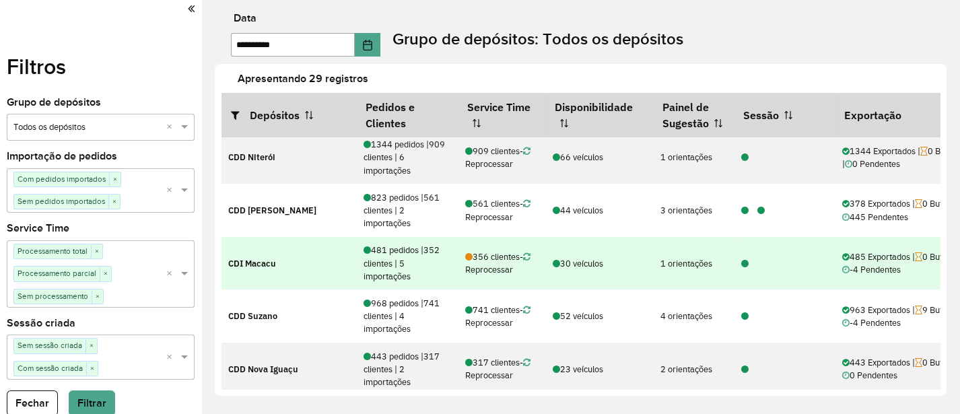
scroll to position [448, 0]
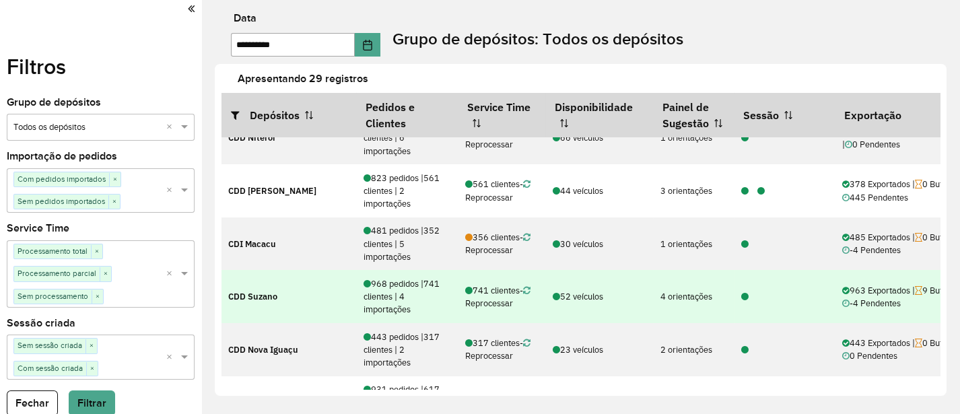
click at [744, 293] on icon at bounding box center [744, 297] width 7 height 9
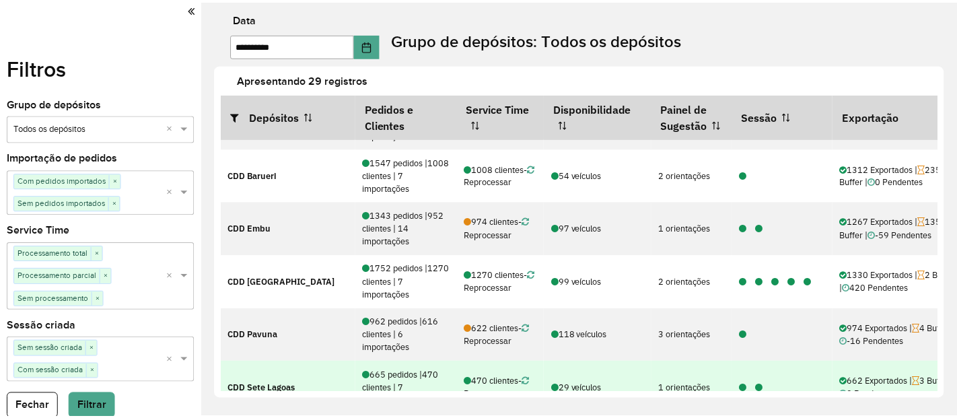
scroll to position [0, 0]
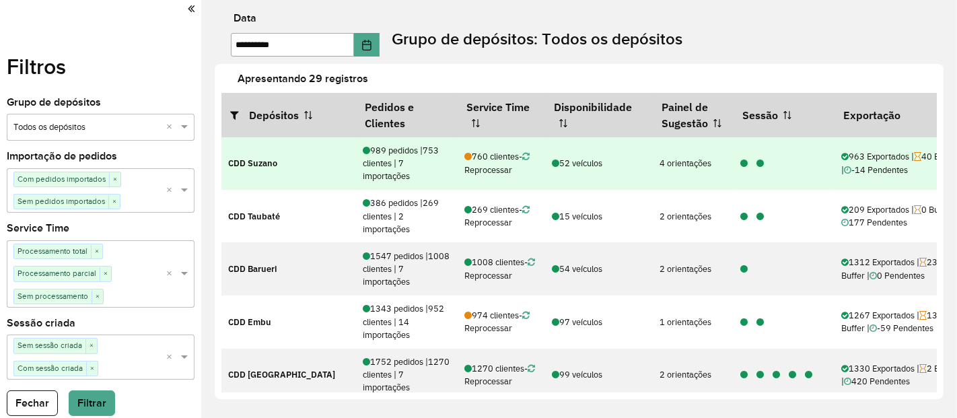
click at [761, 166] on icon at bounding box center [760, 164] width 7 height 9
click at [742, 163] on icon at bounding box center [743, 164] width 7 height 9
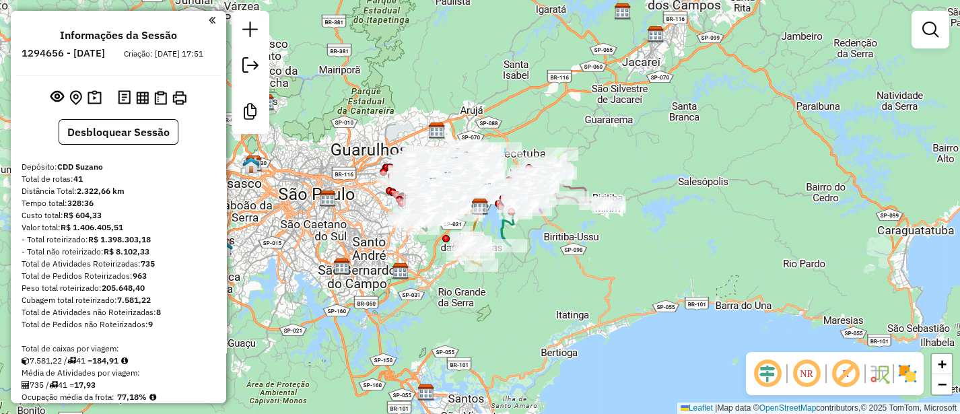
scroll to position [149, 0]
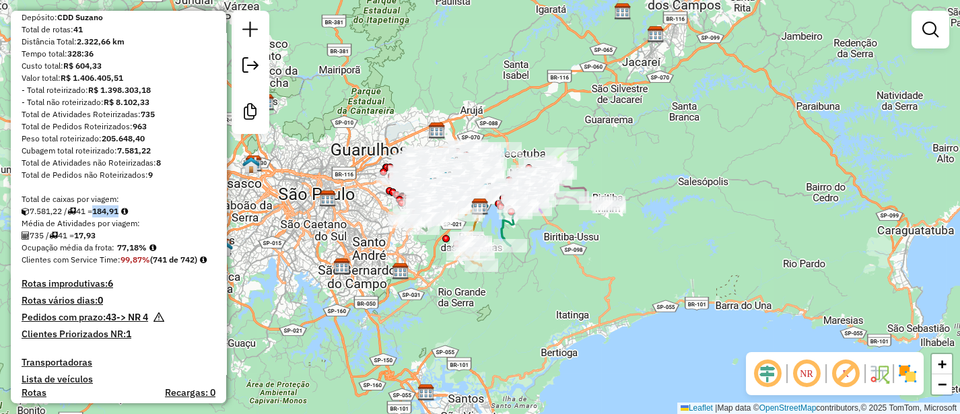
drag, startPoint x: 100, startPoint y: 222, endPoint x: 136, endPoint y: 227, distance: 36.1
click at [136, 217] on div "7.581,22 / 41 = 184,91" at bounding box center [119, 211] width 194 height 12
copy strong "184,91"
drag, startPoint x: 118, startPoint y: 257, endPoint x: 175, endPoint y: 262, distance: 56.8
click at [175, 254] on div "Ocupação média da frota: 77,18%" at bounding box center [119, 248] width 194 height 12
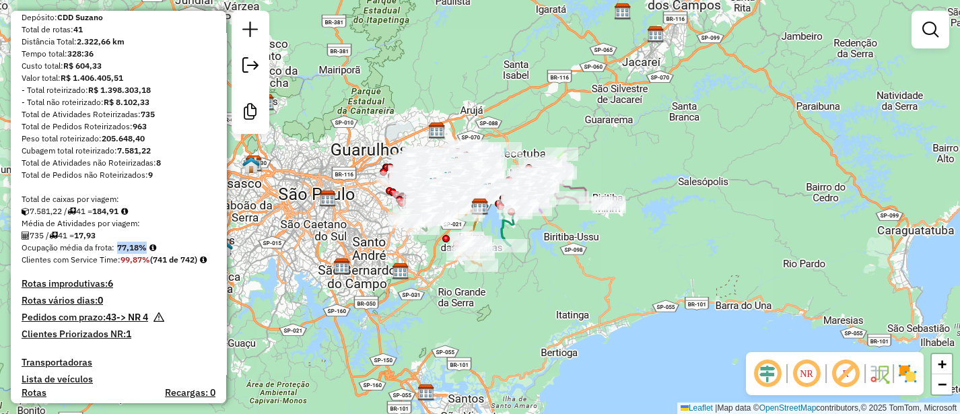
copy strong "77,18%"
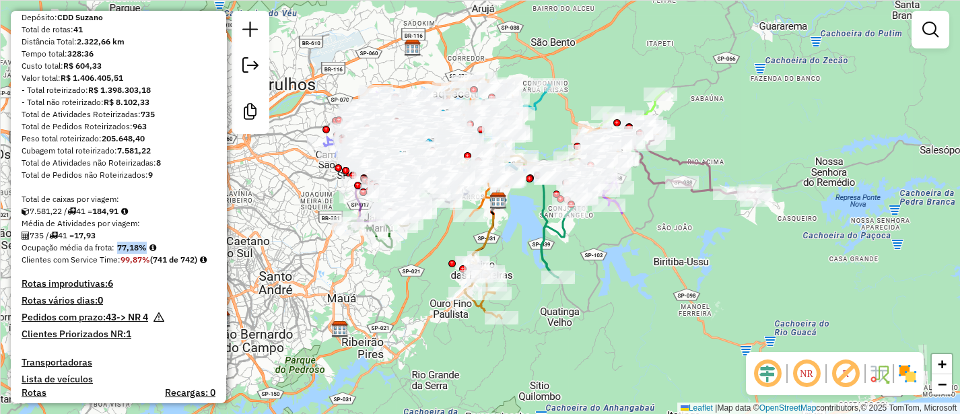
click at [765, 370] on em at bounding box center [767, 373] width 32 height 32
click at [842, 372] on em at bounding box center [845, 373] width 32 height 32
click at [903, 378] on img at bounding box center [908, 374] width 22 height 22
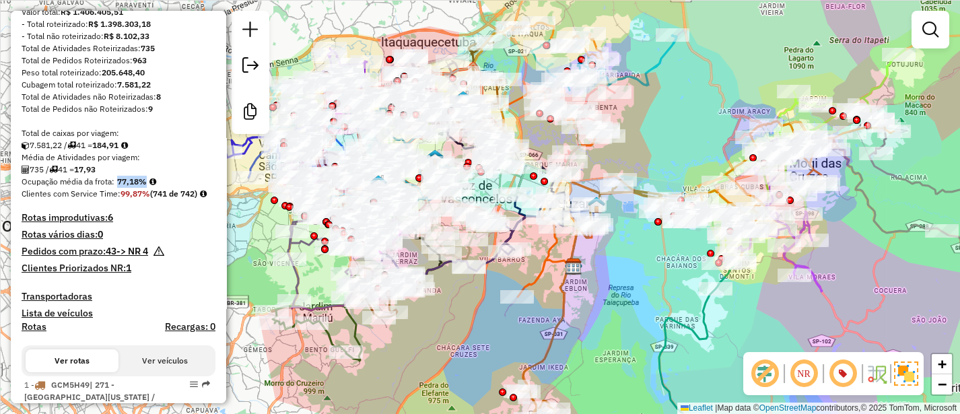
scroll to position [224, 0]
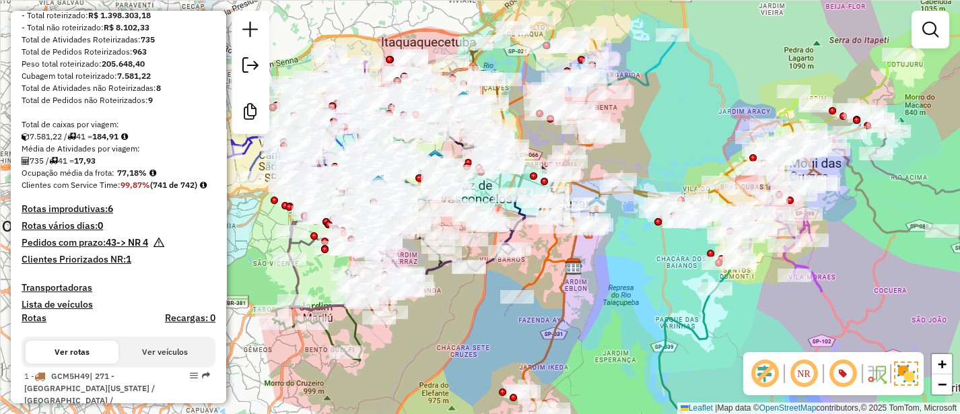
click at [122, 167] on div "735 / 41 = 17,93" at bounding box center [119, 161] width 194 height 12
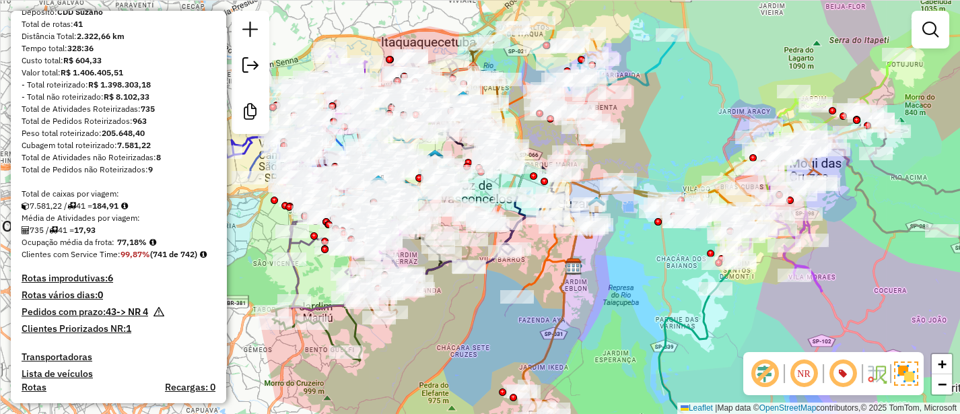
scroll to position [149, 0]
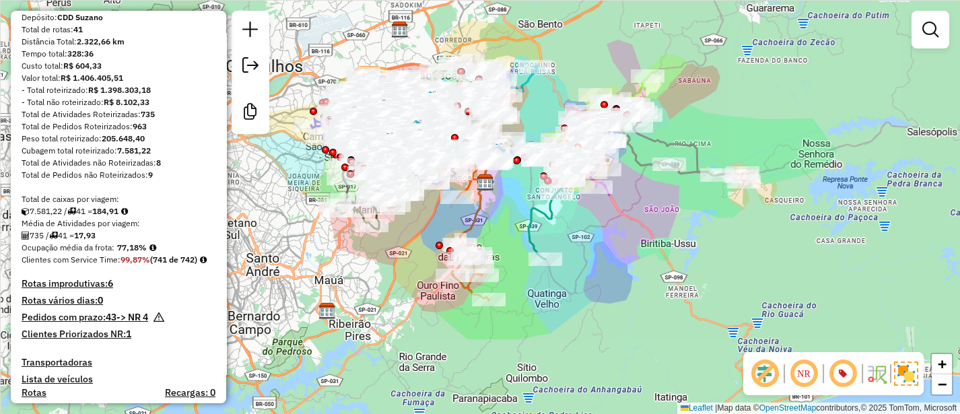
drag, startPoint x: 716, startPoint y: 275, endPoint x: 631, endPoint y: 222, distance: 99.7
click at [631, 222] on div "Janela de atendimento Grade de atendimento Capacidade Transportadoras Veículos …" at bounding box center [480, 207] width 960 height 414
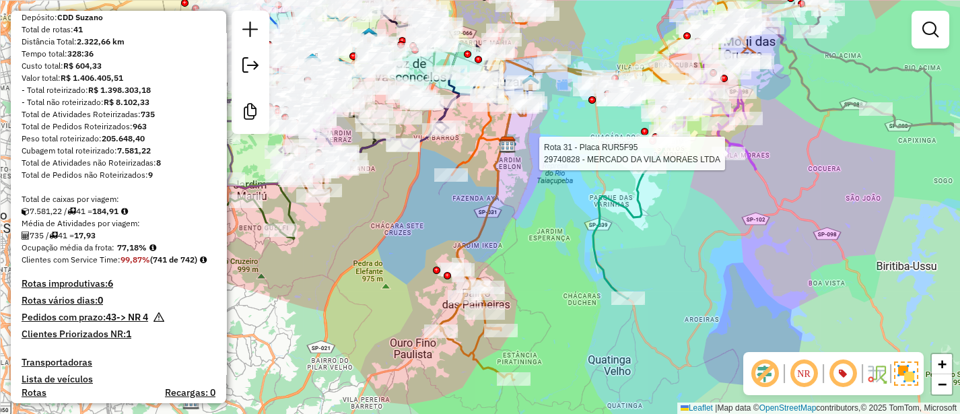
click at [497, 231] on div "Rota 31 - Placa RUR5F95 29740828 - MERCADO DA VILA MORAES LTDA Janela de atendi…" at bounding box center [480, 207] width 960 height 414
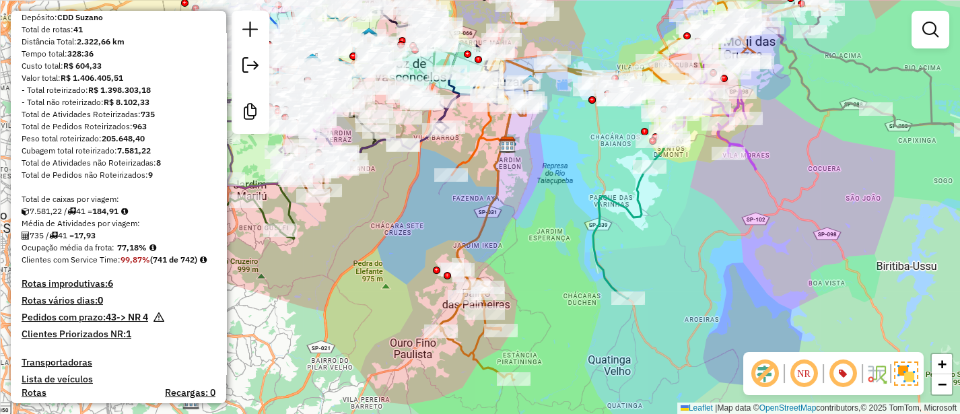
click at [488, 225] on icon at bounding box center [521, 219] width 162 height 322
select select "**********"
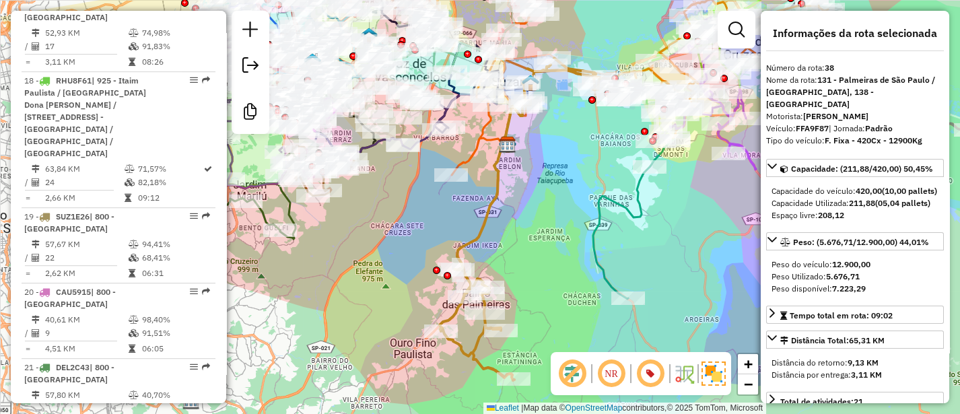
scroll to position [3881, 0]
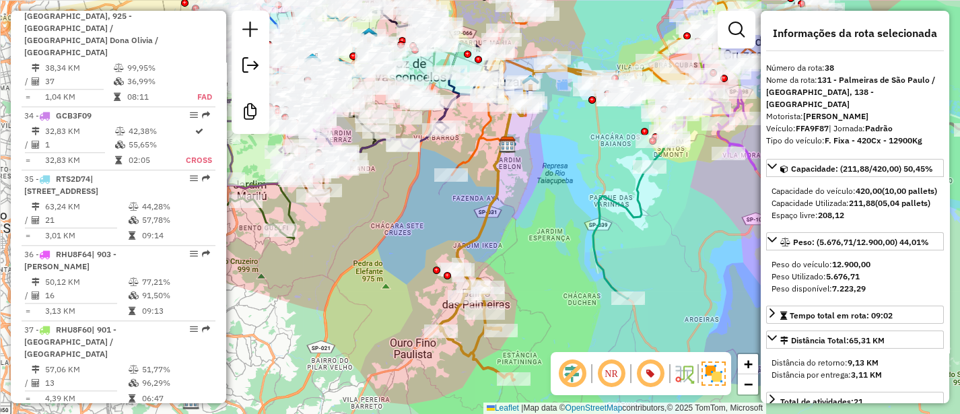
click at [480, 221] on icon at bounding box center [521, 219] width 162 height 322
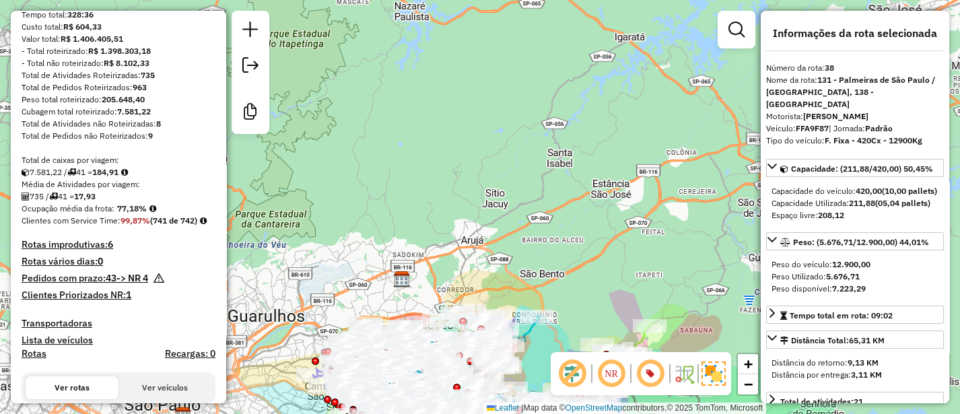
scroll to position [142, 0]
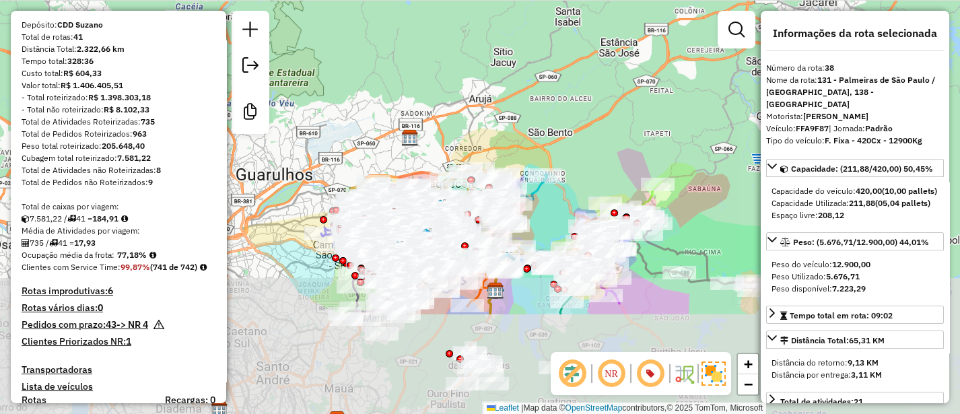
drag, startPoint x: 442, startPoint y: 144, endPoint x: 452, endPoint y: 59, distance: 86.2
click at [452, 59] on div "Janela de atendimento Grade de atendimento Capacidade Transportadoras Veículos …" at bounding box center [480, 207] width 960 height 414
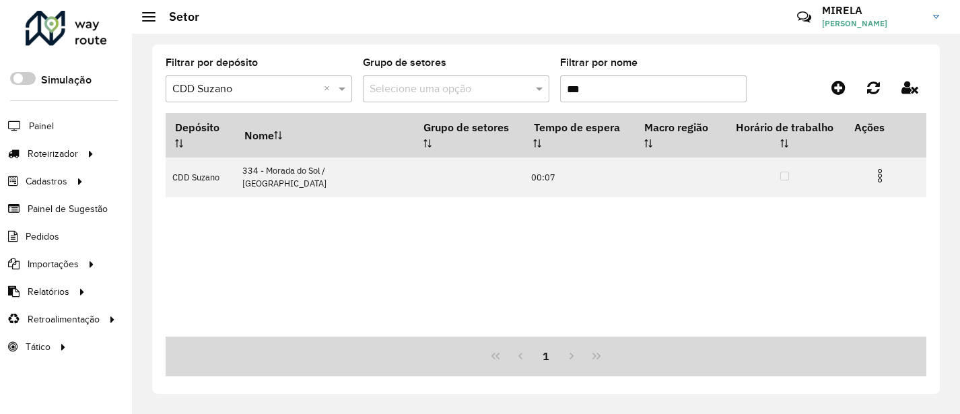
click at [0, 0] on span "Entregas" at bounding box center [0, 0] width 0 height 0
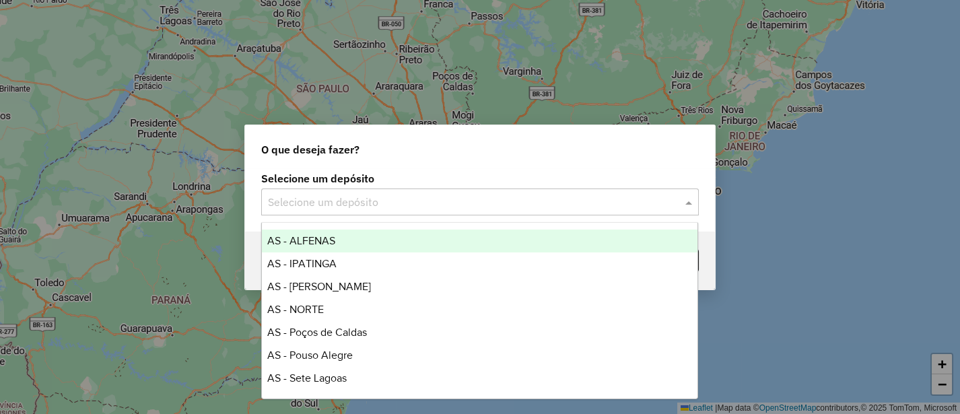
click at [484, 195] on input "text" at bounding box center [466, 203] width 397 height 16
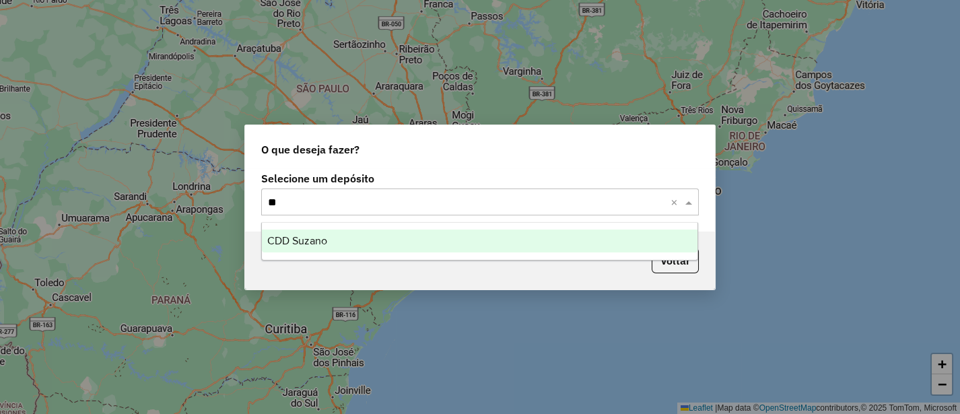
type input "***"
click at [452, 236] on div "CDD Suzano" at bounding box center [479, 241] width 435 height 23
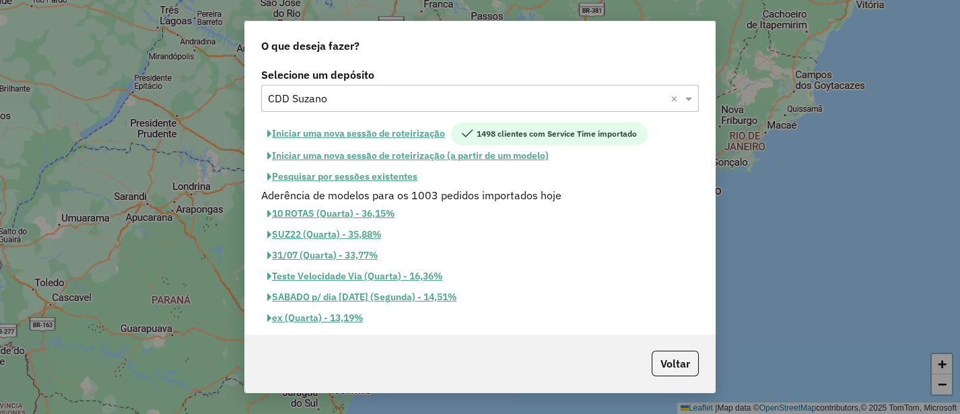
click at [423, 133] on button "Iniciar uma nova sessão de roteirização" at bounding box center [356, 133] width 190 height 23
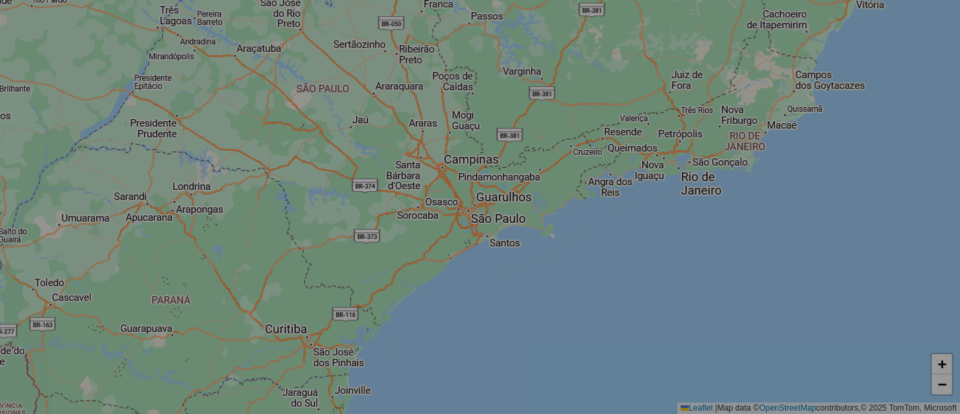
select select "*"
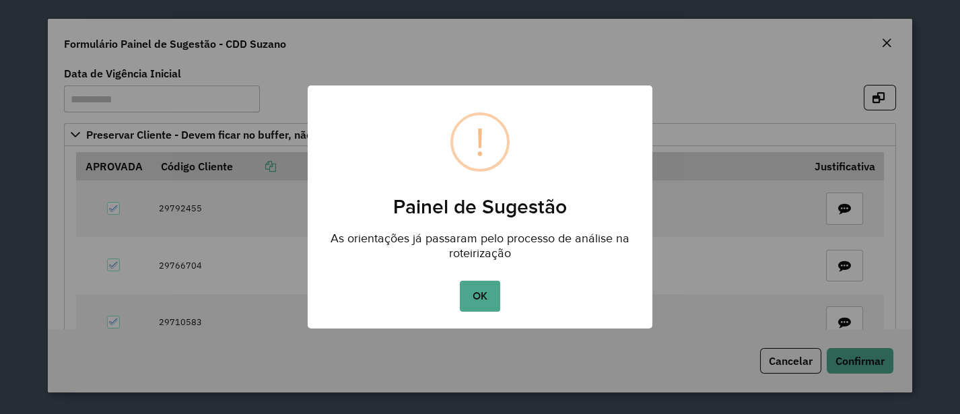
click at [497, 295] on button "OK" at bounding box center [480, 296] width 40 height 31
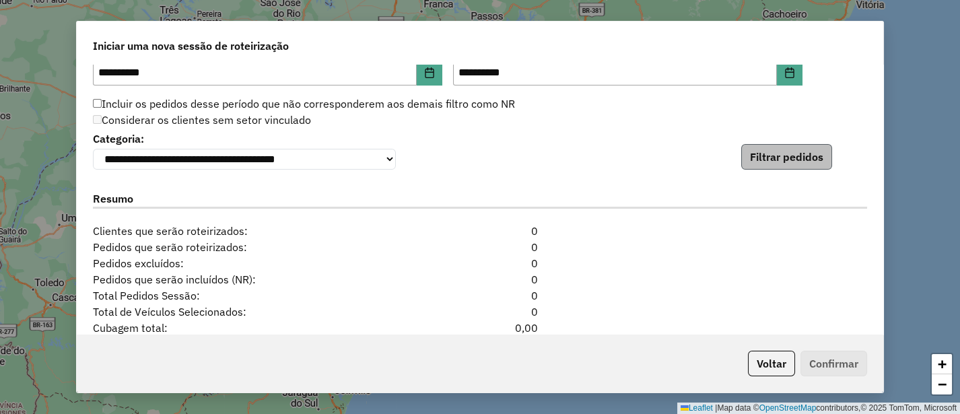
scroll to position [1421, 0]
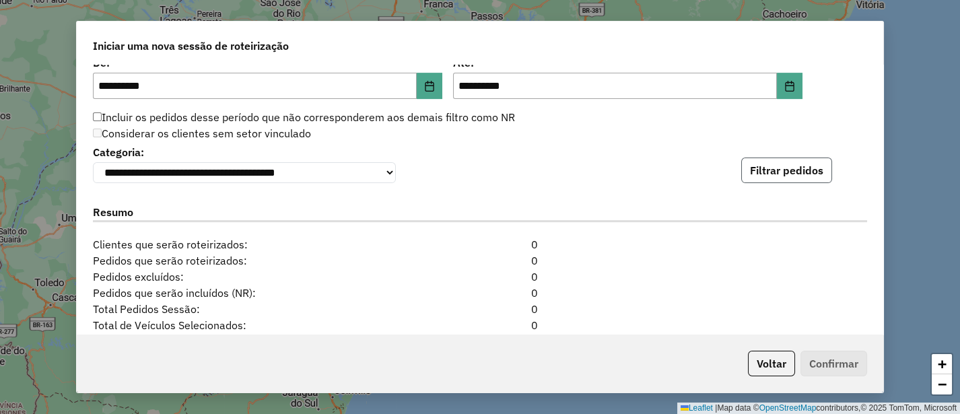
click at [778, 171] on button "Filtrar pedidos" at bounding box center [786, 170] width 91 height 26
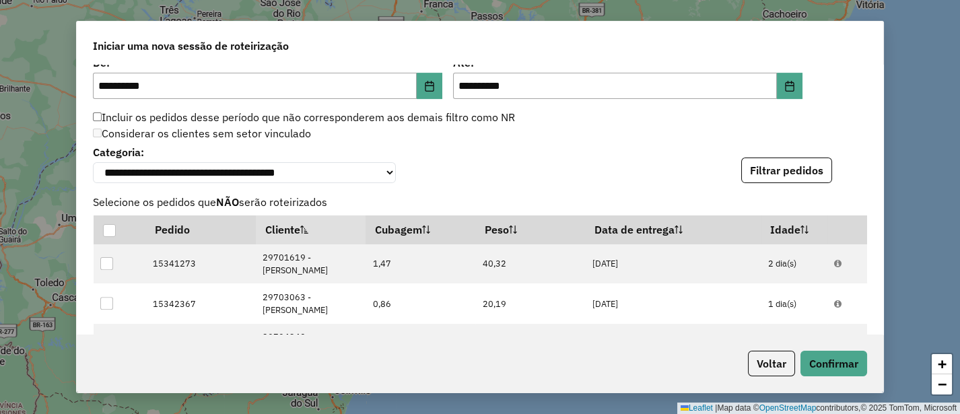
scroll to position [1794, 0]
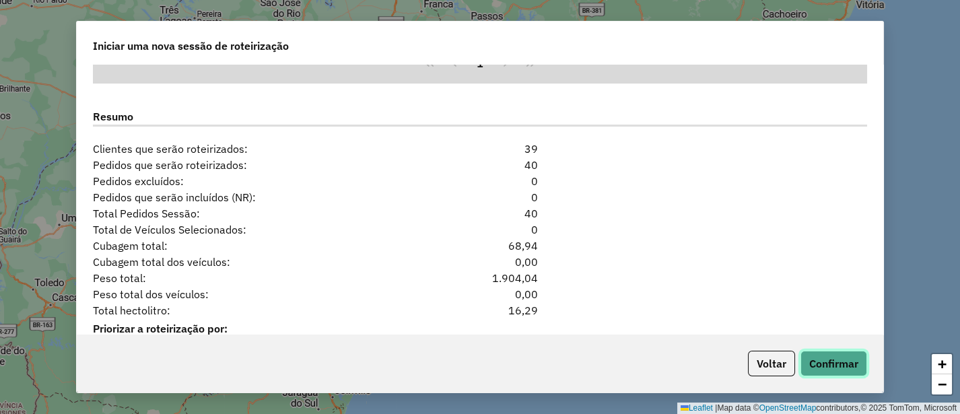
click at [835, 353] on button "Confirmar" at bounding box center [833, 364] width 67 height 26
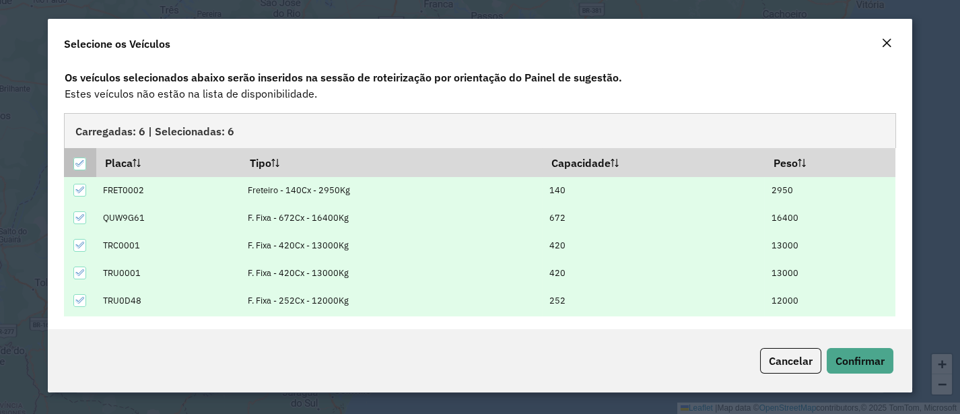
click at [70, 164] on th at bounding box center [80, 162] width 32 height 28
click at [76, 163] on icon at bounding box center [79, 163] width 9 height 6
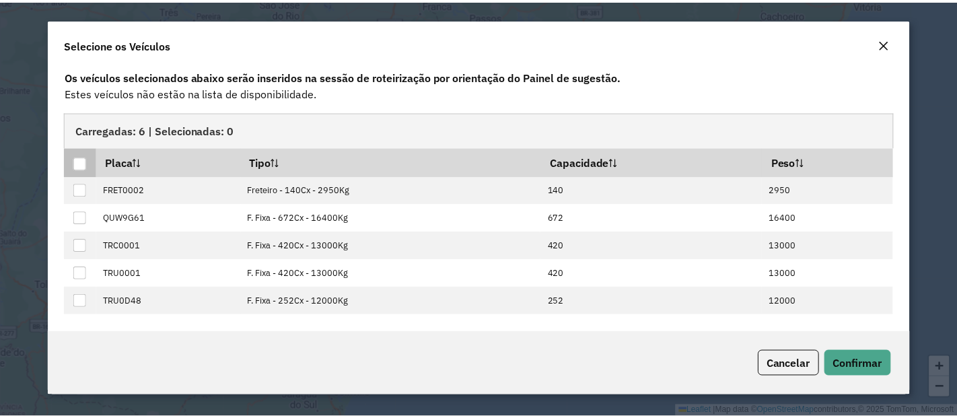
scroll to position [3, 0]
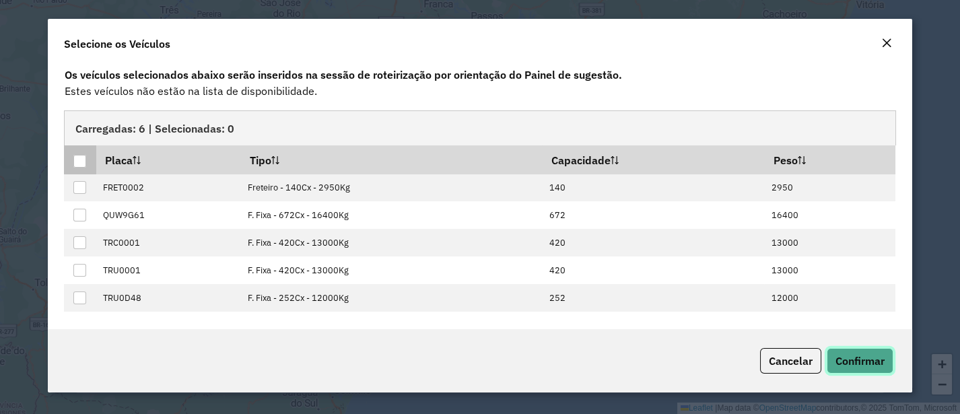
click at [885, 363] on button "Confirmar" at bounding box center [860, 361] width 67 height 26
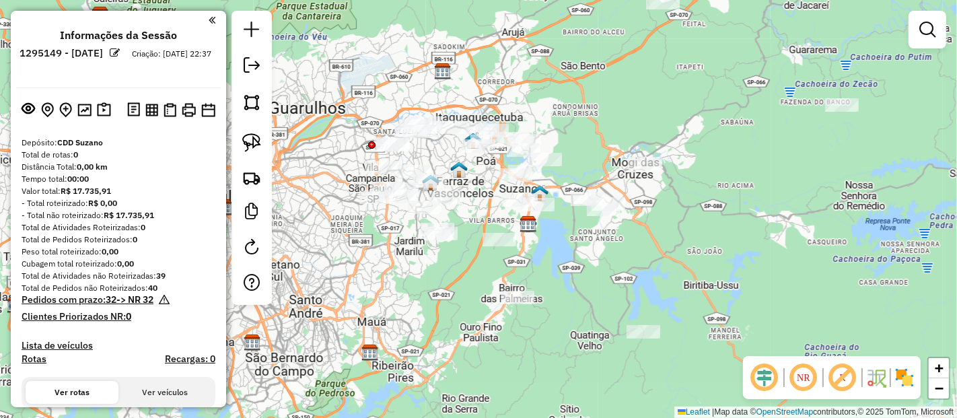
click at [777, 378] on em at bounding box center [764, 377] width 32 height 32
click at [836, 373] on em at bounding box center [843, 377] width 32 height 32
click at [907, 376] on img at bounding box center [905, 378] width 22 height 22
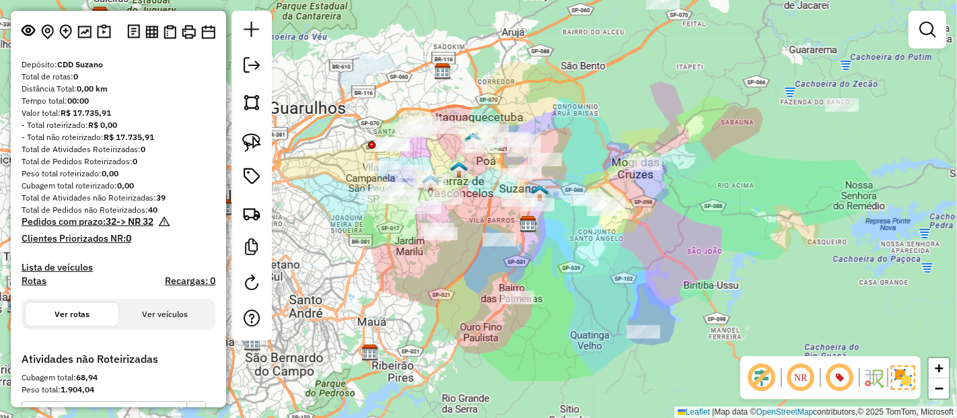
scroll to position [61, 0]
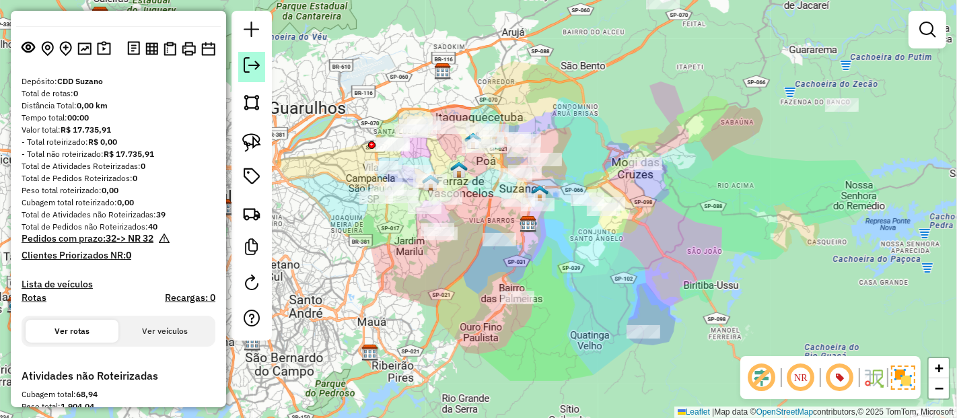
click at [256, 55] on link at bounding box center [251, 67] width 27 height 30
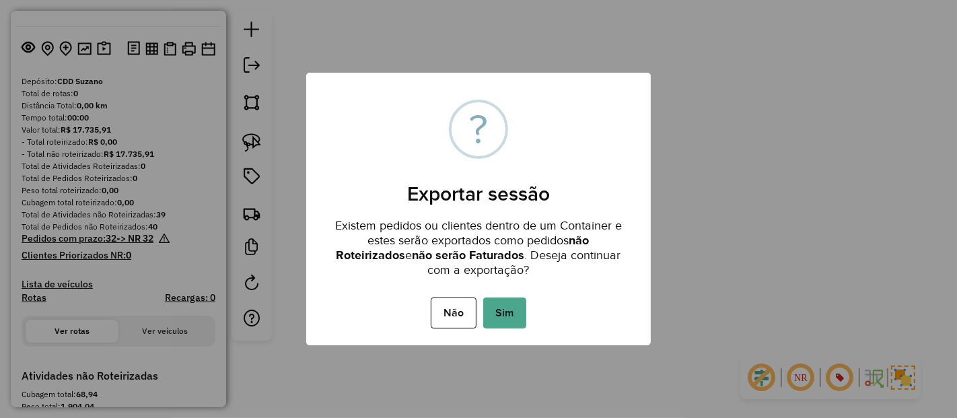
click at [488, 316] on button "Sim" at bounding box center [504, 312] width 43 height 31
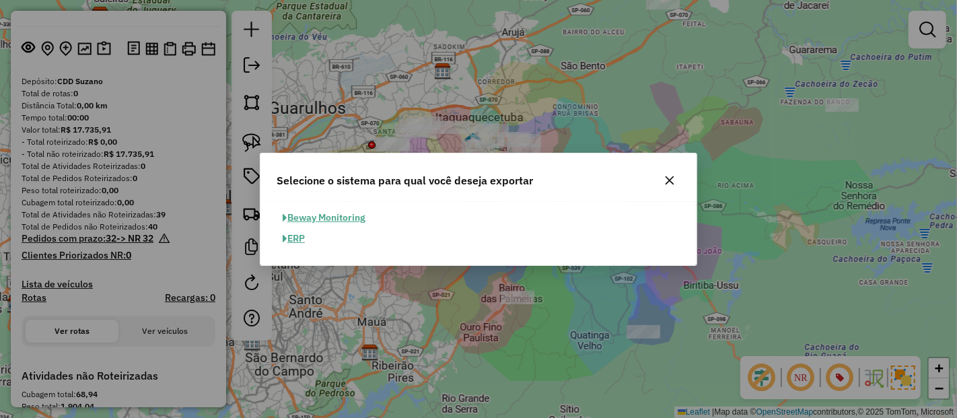
click at [286, 247] on button "ERP" at bounding box center [294, 238] width 34 height 21
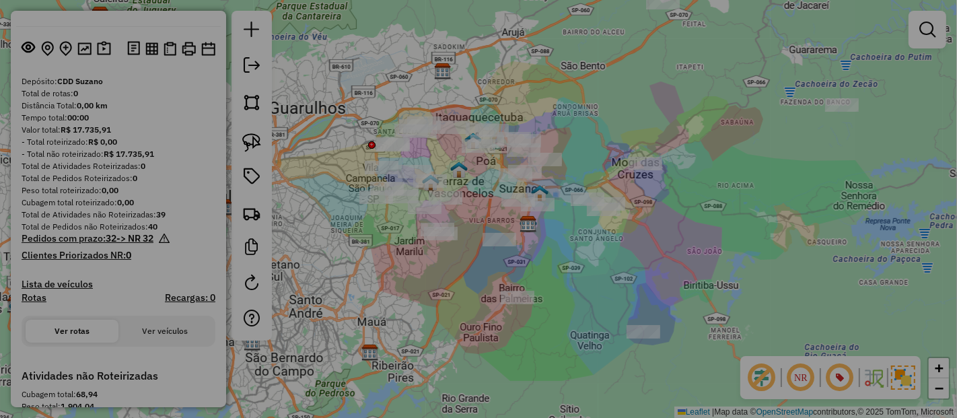
select select "**"
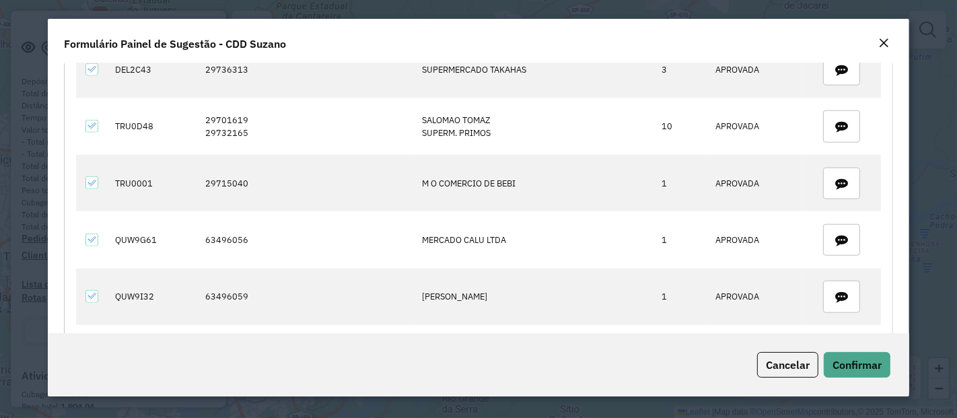
scroll to position [1121, 0]
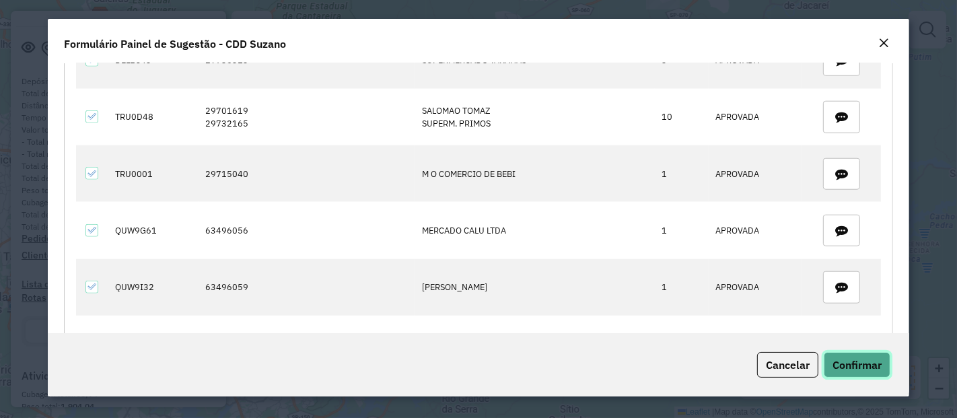
click at [863, 369] on span "Confirmar" at bounding box center [857, 364] width 49 height 13
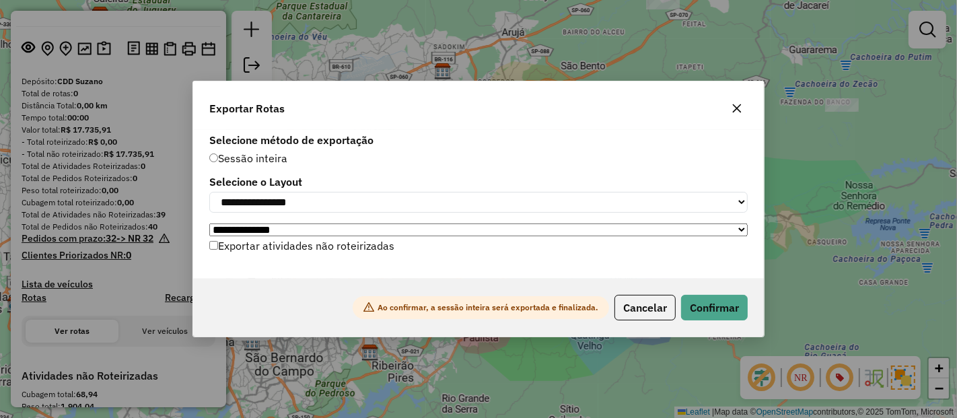
click at [340, 254] on label "Exportar atividades não roteirizadas" at bounding box center [301, 246] width 185 height 26
click at [720, 310] on button "Confirmar" at bounding box center [714, 308] width 67 height 26
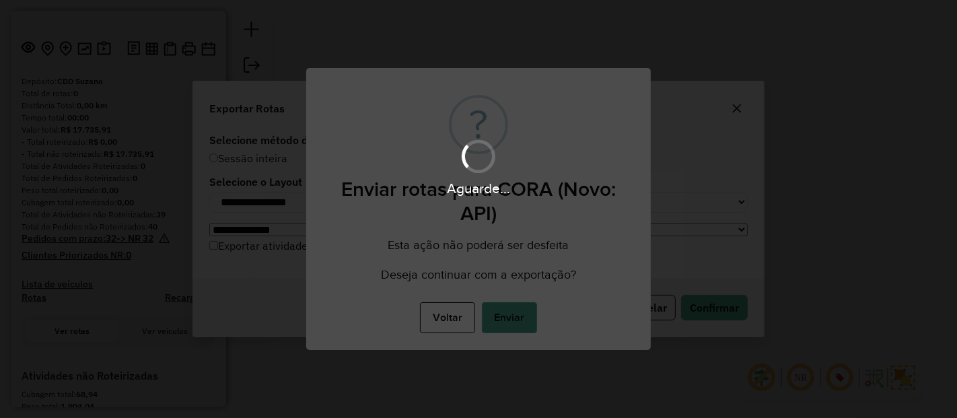
click at [513, 311] on button "Enviar" at bounding box center [509, 317] width 55 height 31
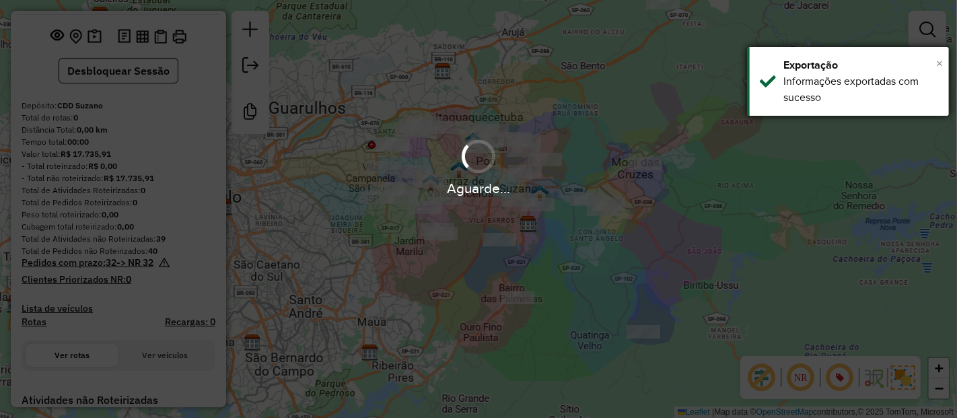
click at [938, 65] on span "×" at bounding box center [939, 63] width 7 height 15
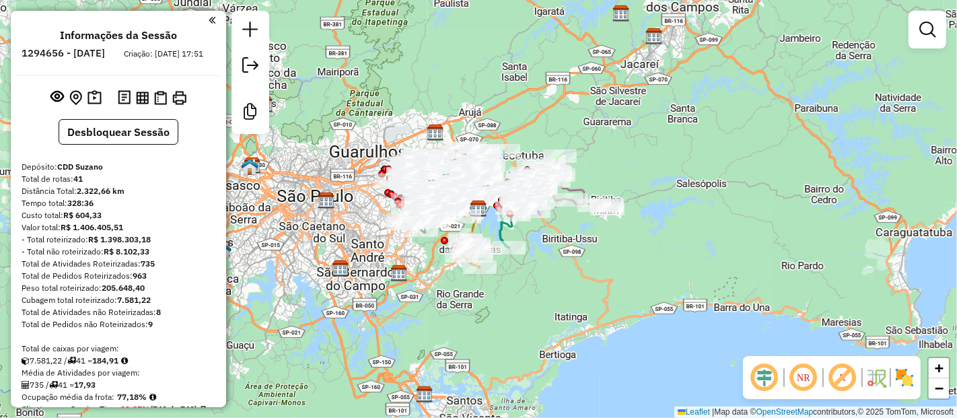
scroll to position [3616, 0]
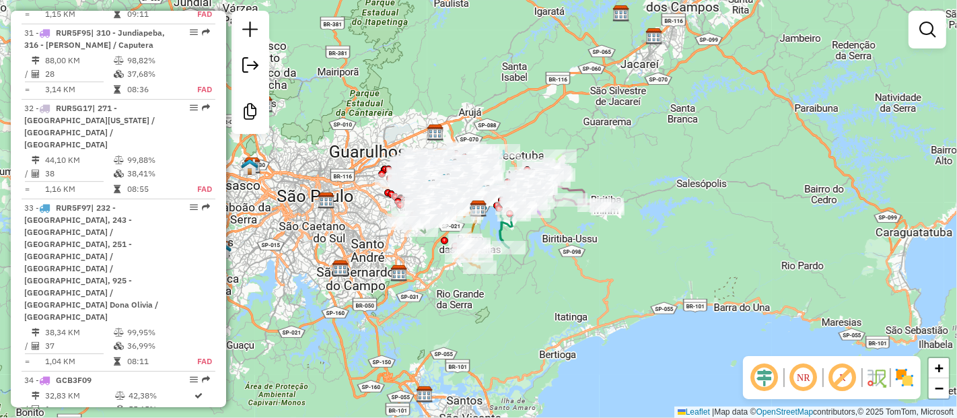
select select "**********"
